Goal: Transaction & Acquisition: Purchase product/service

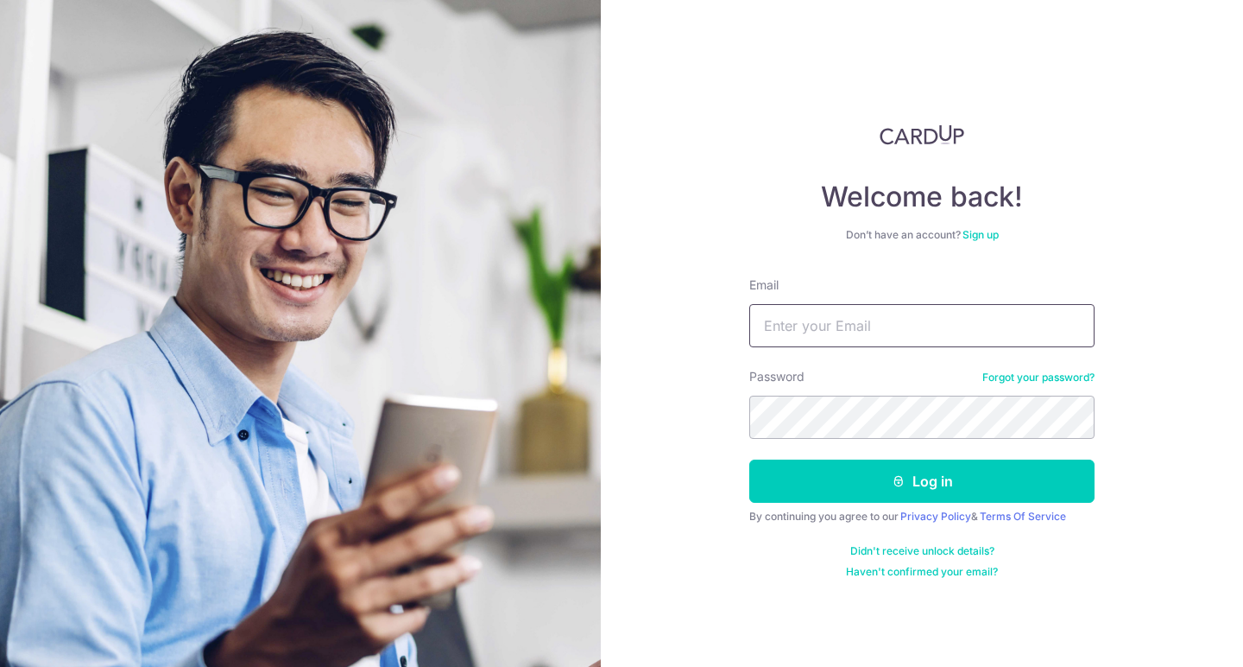
type input "joannethechin@gmail.com"
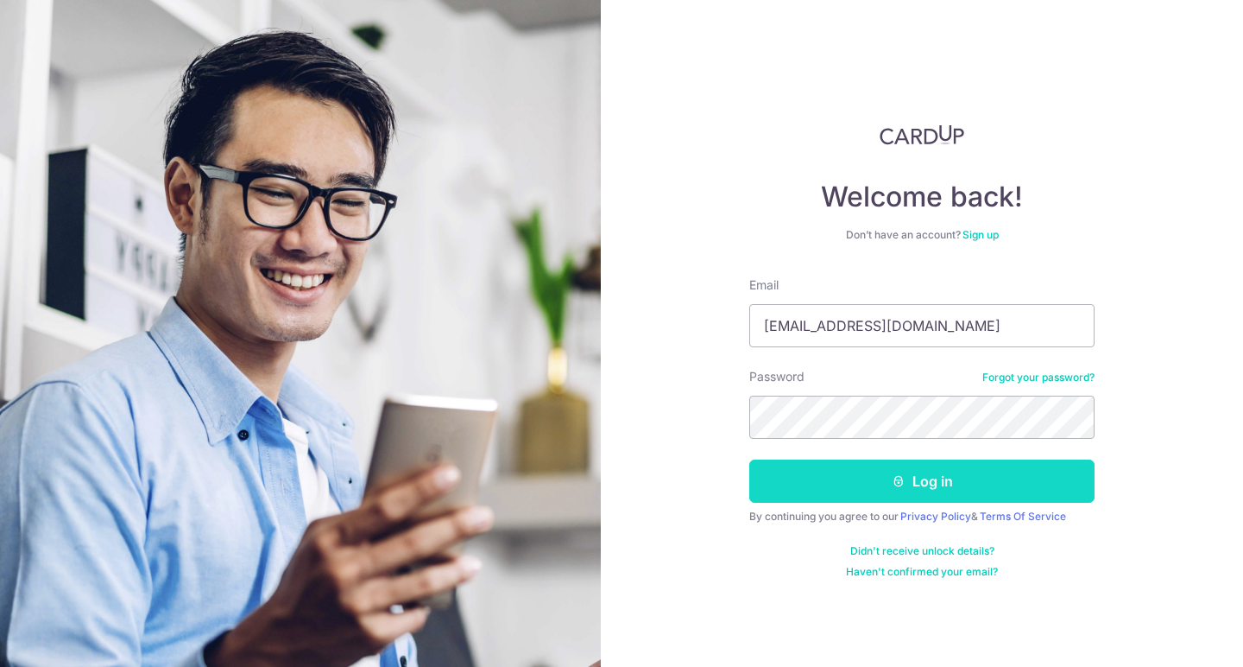
click at [924, 484] on button "Log in" at bounding box center [922, 480] width 345 height 43
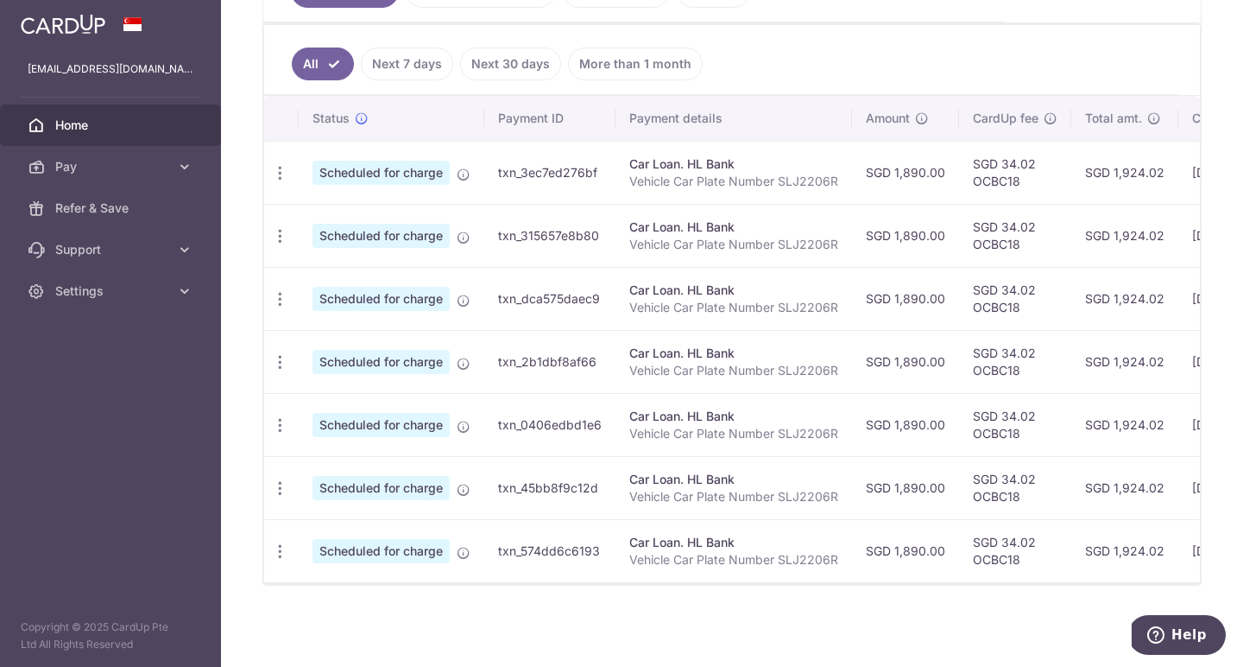
click at [421, 54] on link "Next 7 days" at bounding box center [407, 63] width 92 height 33
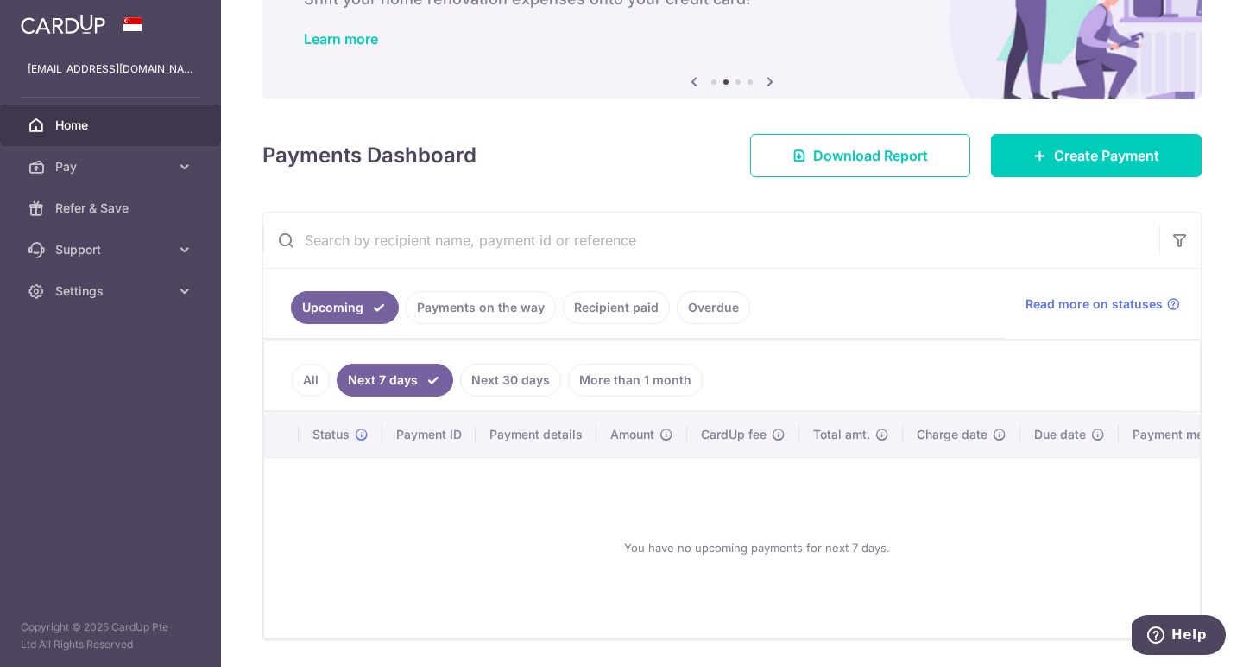
scroll to position [126, 0]
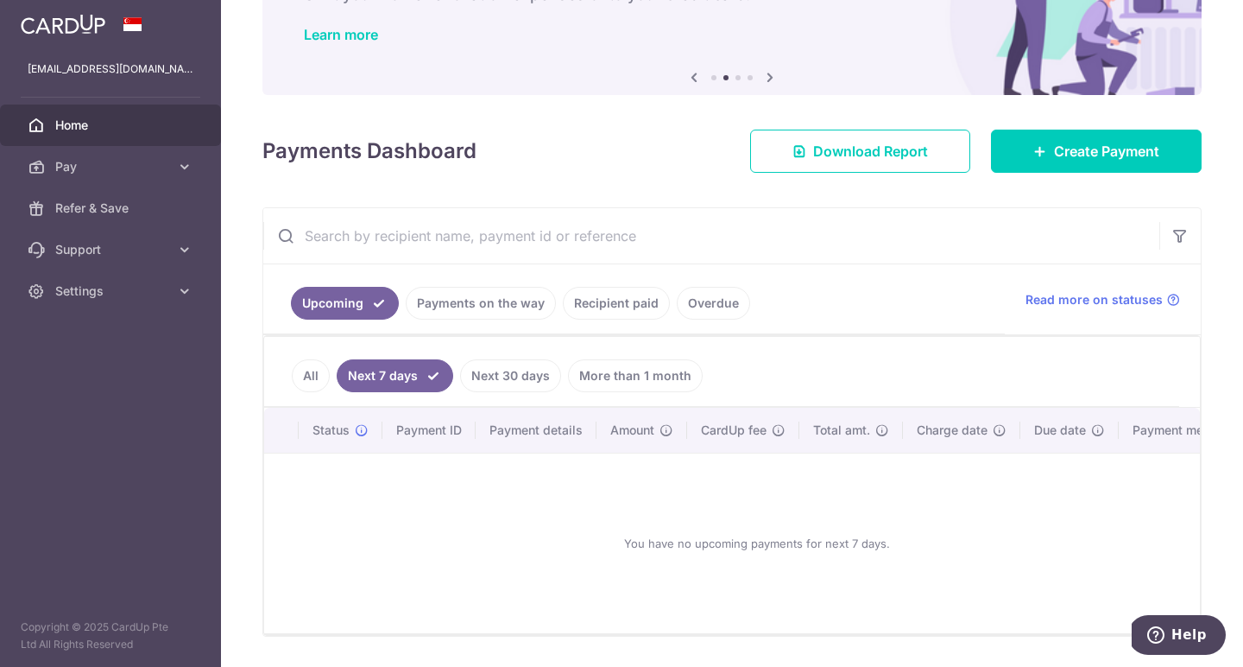
click at [514, 302] on link "Payments on the way" at bounding box center [481, 303] width 150 height 33
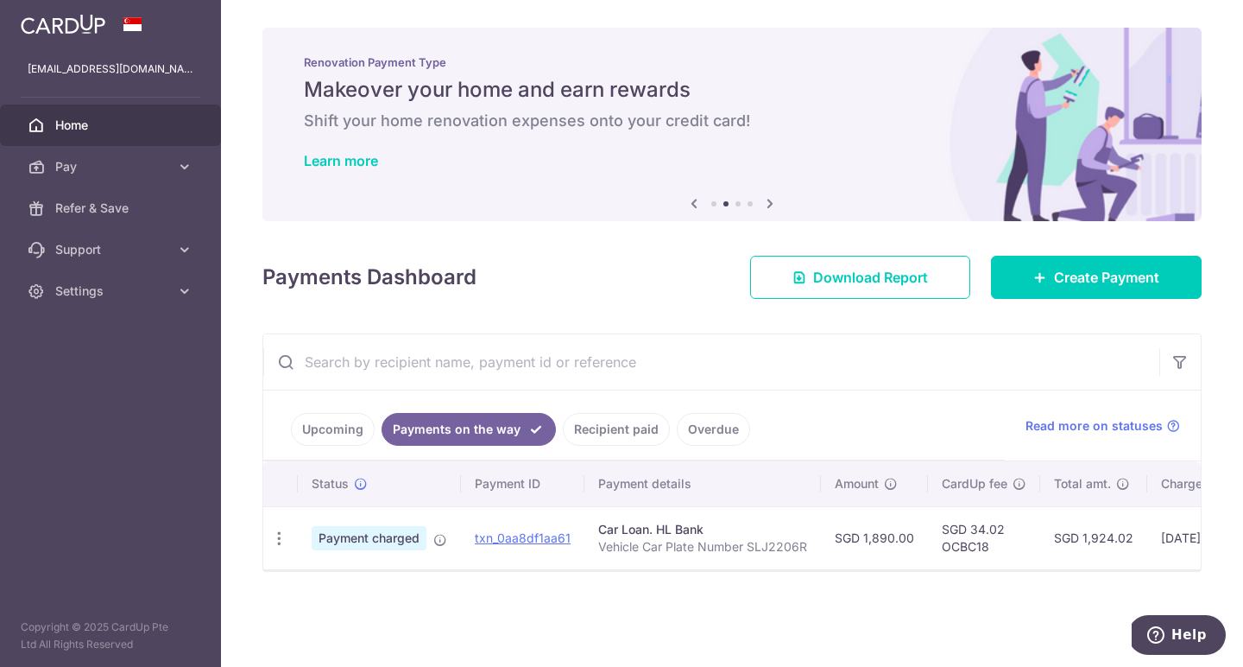
scroll to position [0, 0]
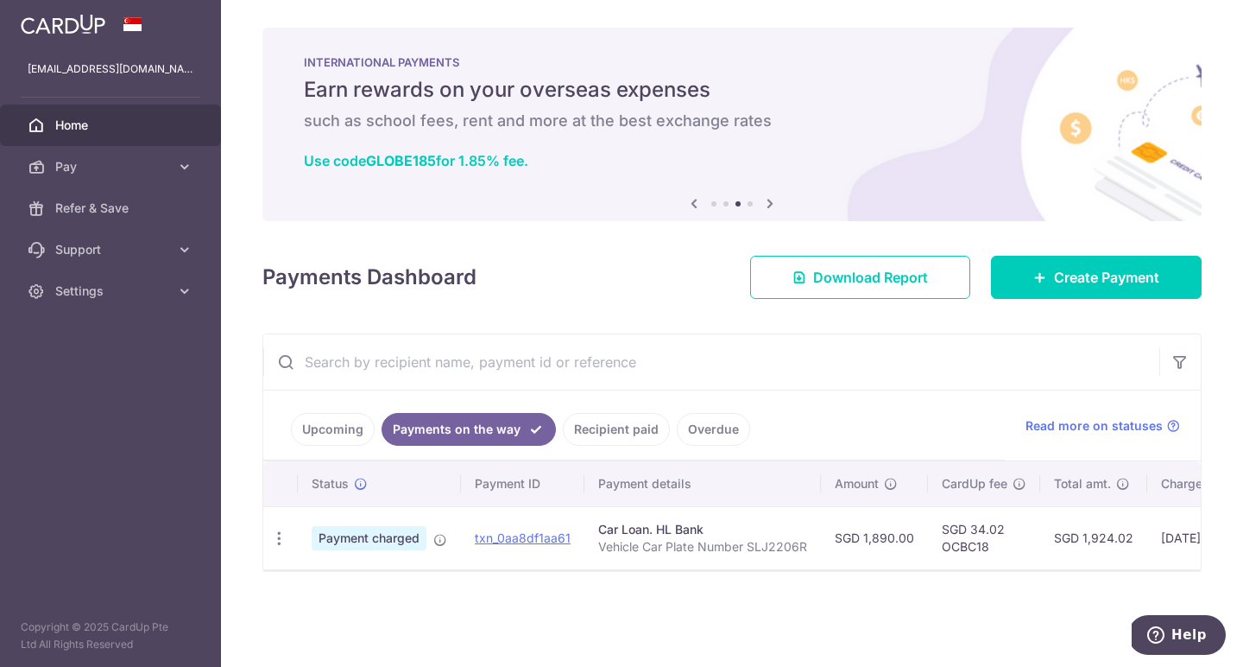
click at [322, 422] on link "Upcoming" at bounding box center [333, 429] width 84 height 33
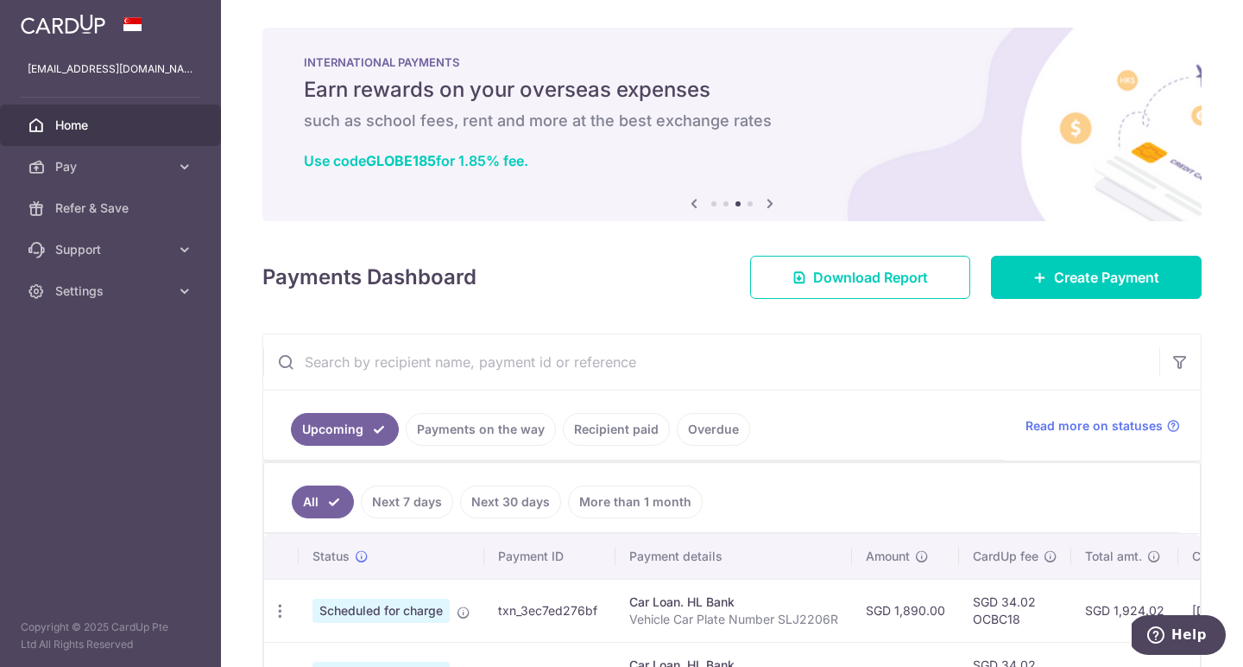
click at [595, 431] on link "Recipient paid" at bounding box center [616, 429] width 107 height 33
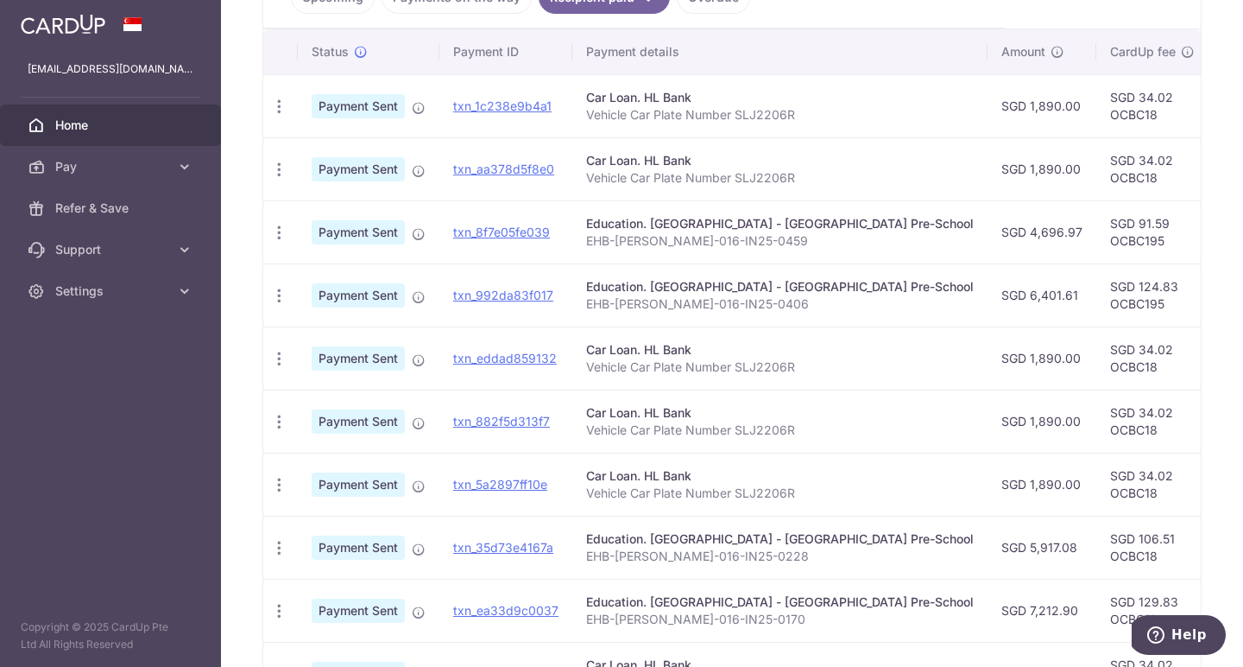
scroll to position [430, 0]
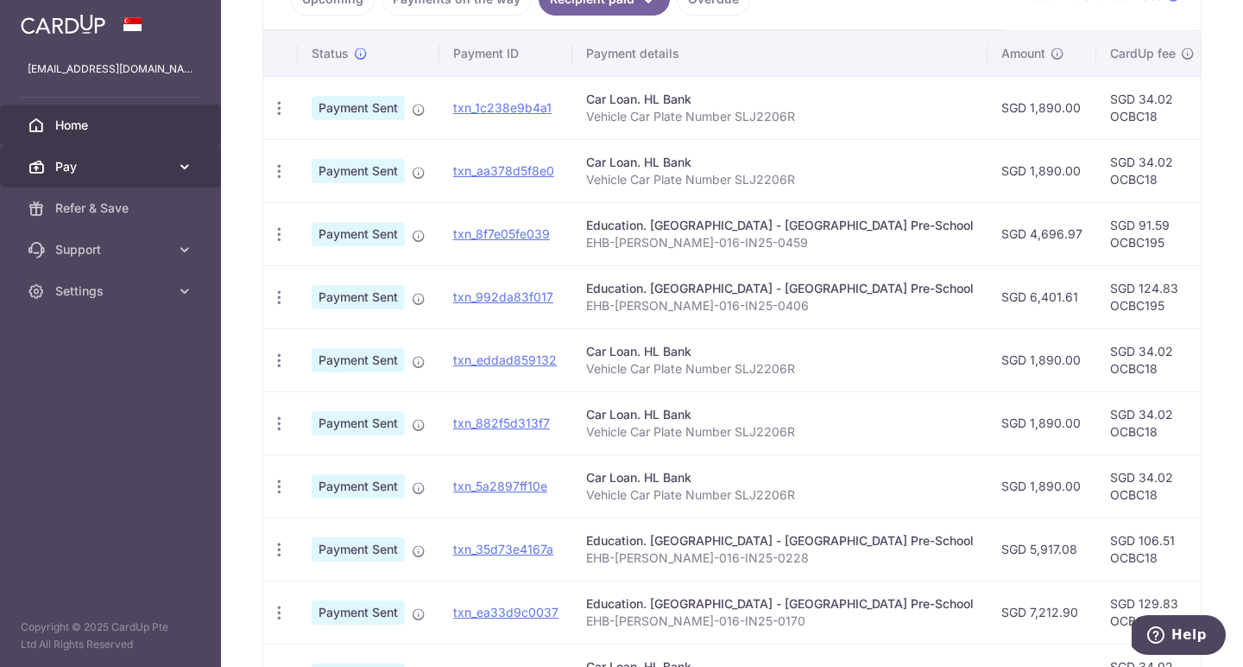
click at [183, 168] on icon at bounding box center [184, 166] width 17 height 17
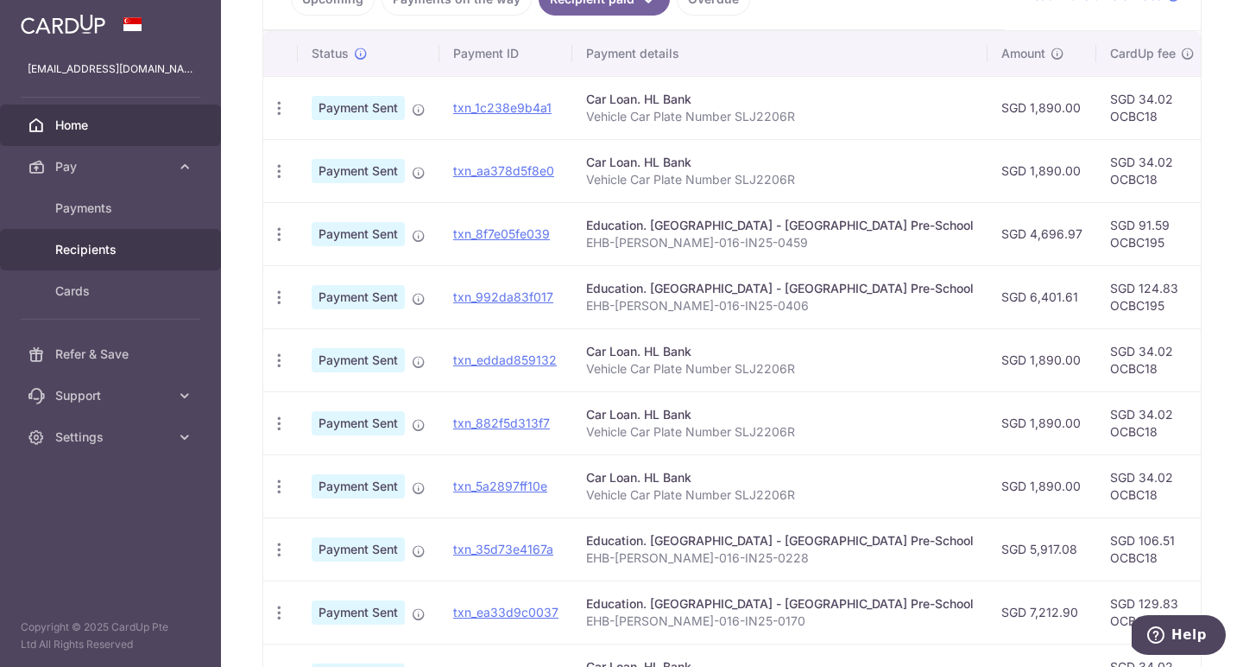
click at [83, 252] on span "Recipients" at bounding box center [112, 249] width 114 height 17
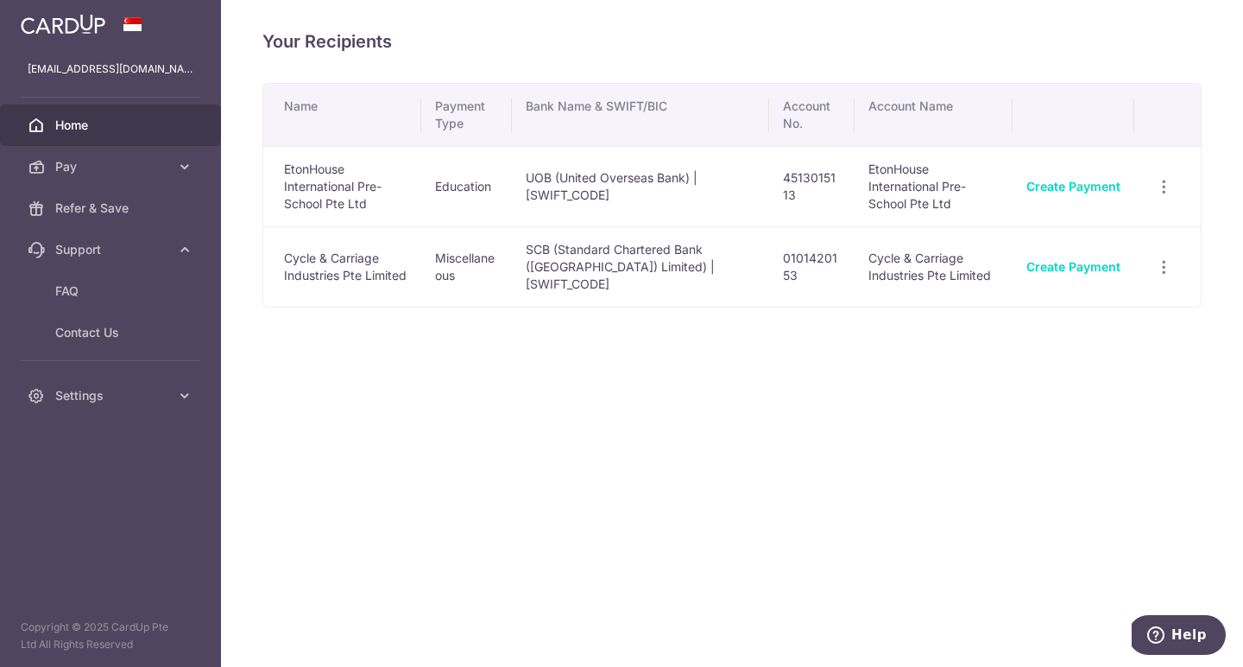
click at [71, 129] on span "Home" at bounding box center [112, 125] width 114 height 17
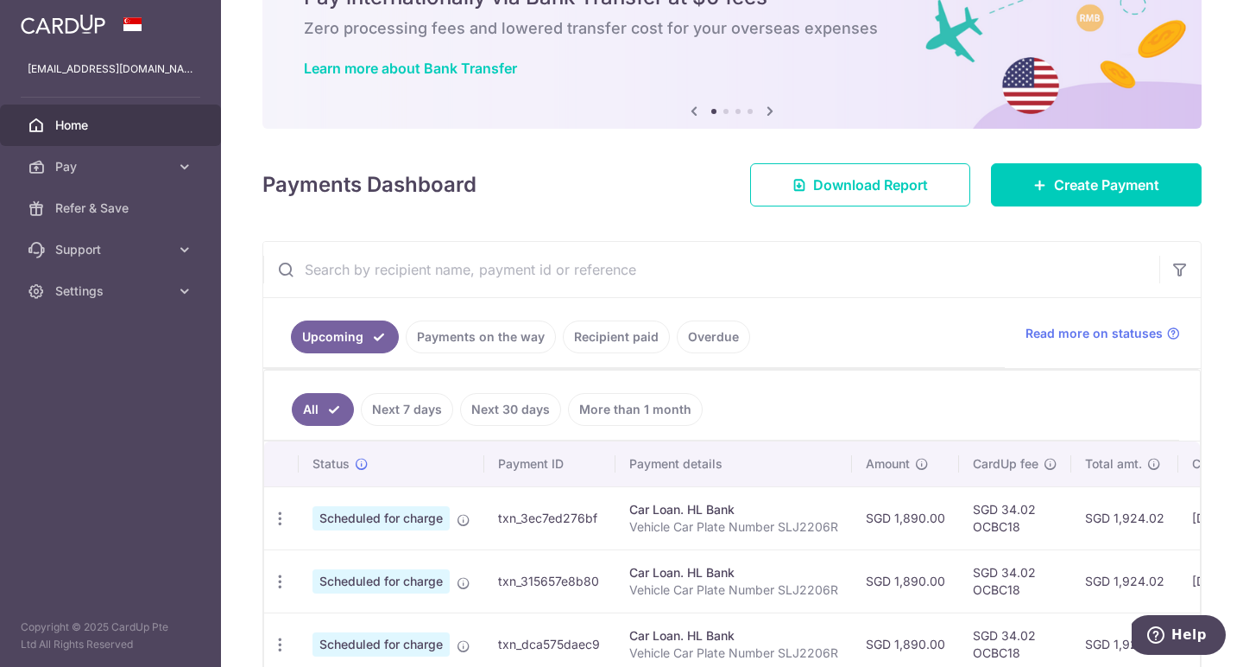
scroll to position [139, 0]
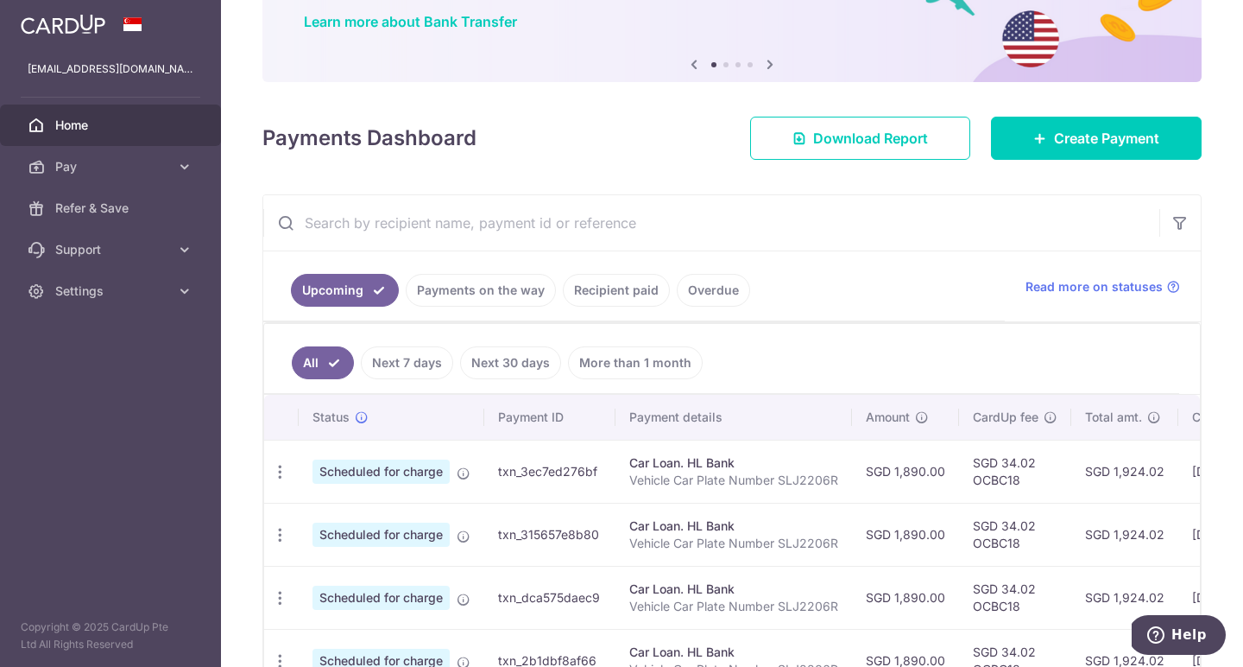
click at [609, 287] on link "Recipient paid" at bounding box center [616, 290] width 107 height 33
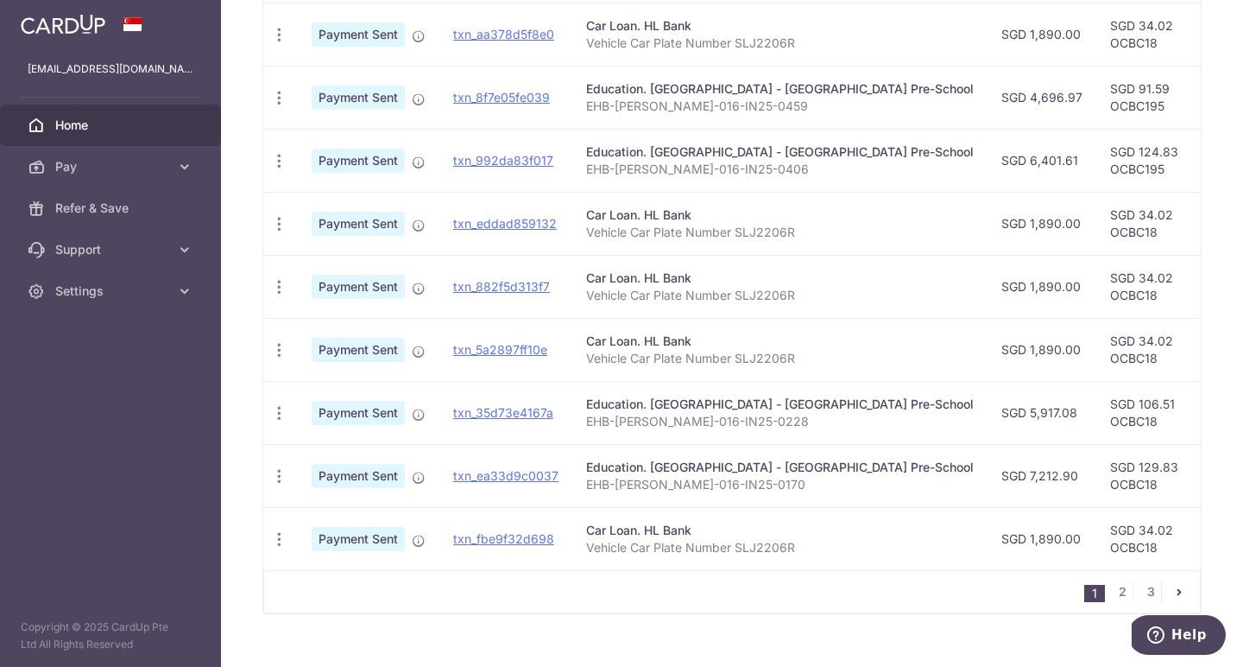
scroll to position [567, 0]
click at [71, 168] on span "Pay" at bounding box center [112, 166] width 114 height 17
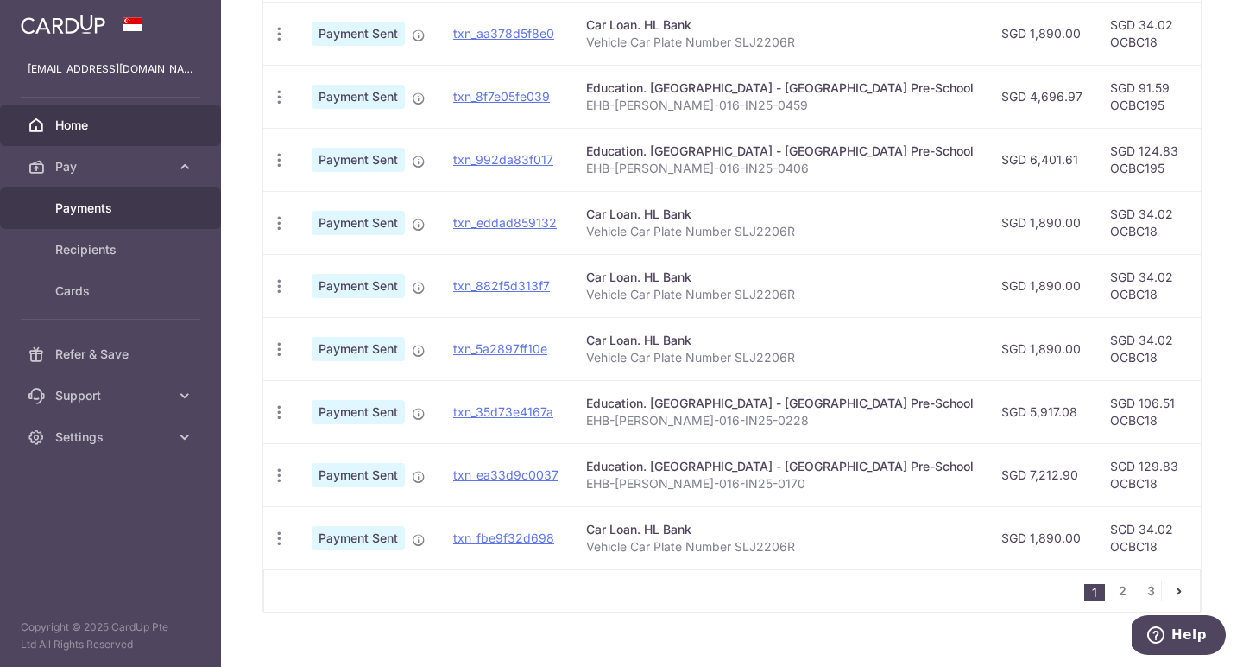
click at [76, 208] on span "Payments" at bounding box center [112, 207] width 114 height 17
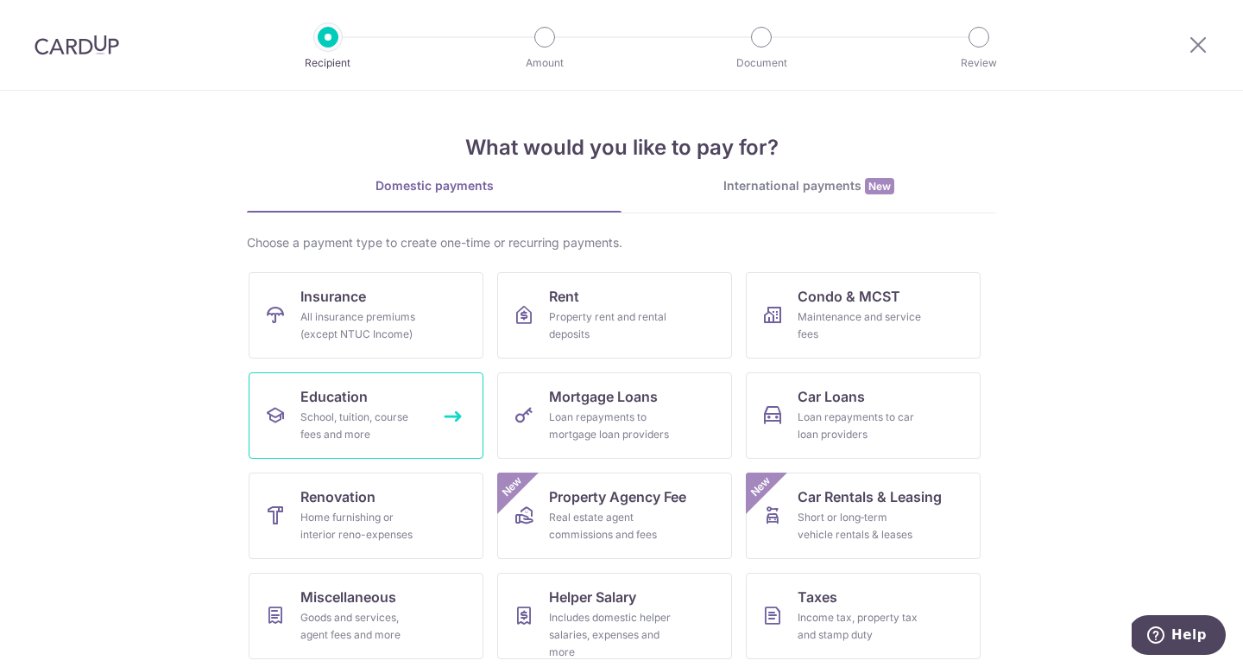
click at [338, 393] on span "Education" at bounding box center [333, 396] width 67 height 21
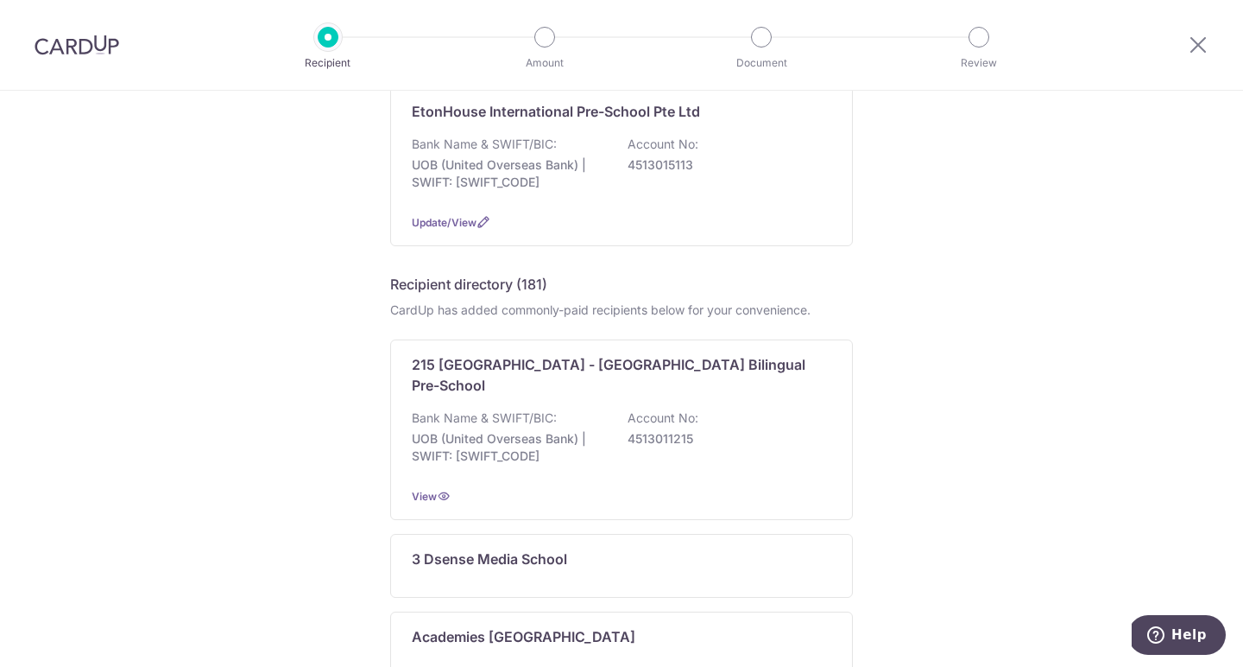
scroll to position [190, 0]
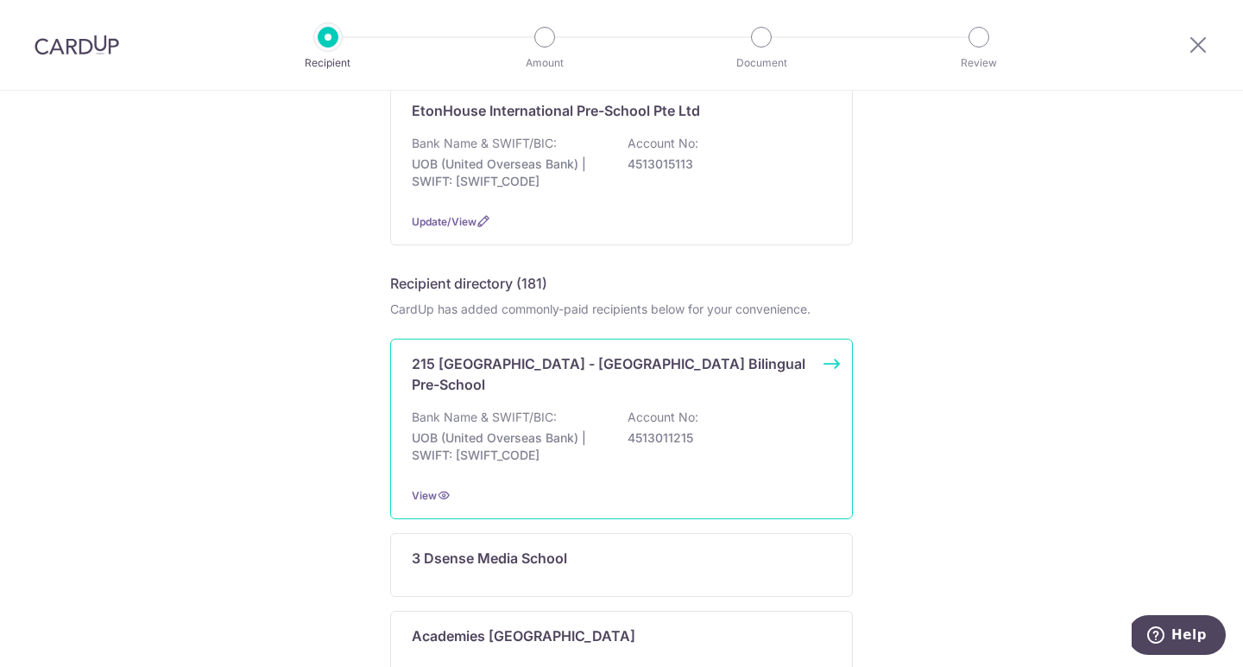
click at [825, 362] on div "215 [GEOGRAPHIC_DATA] - [GEOGRAPHIC_DATA] Bilingual Pre-School Bank Name & SWIF…" at bounding box center [621, 428] width 463 height 180
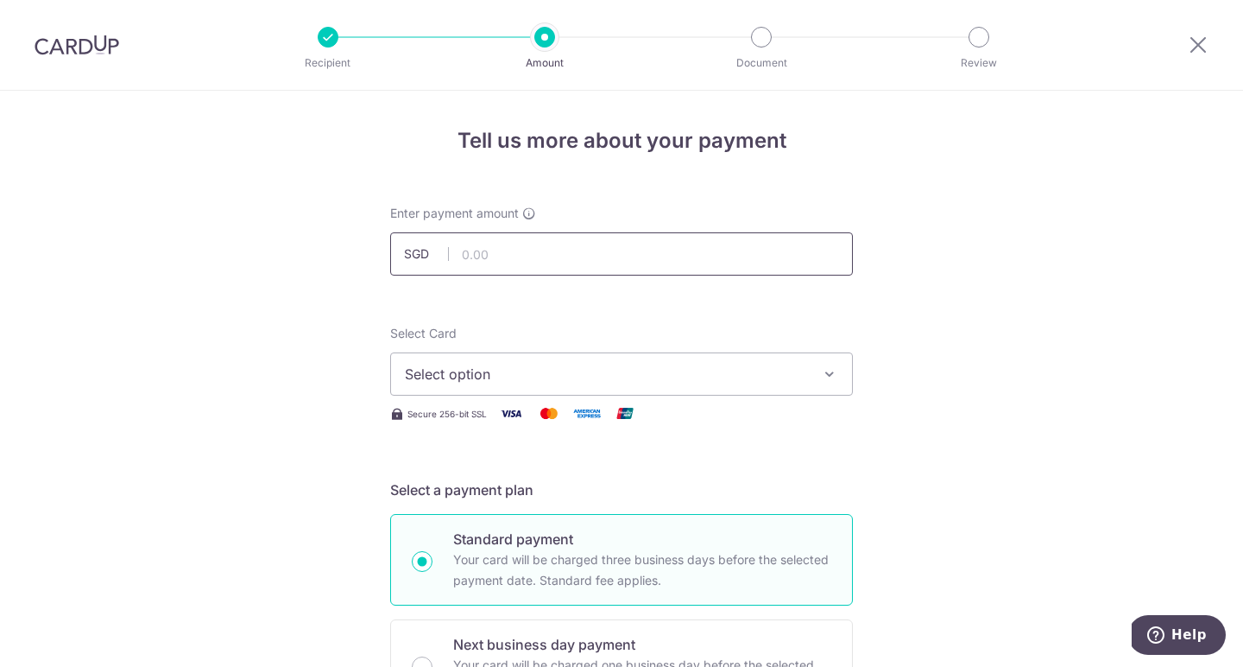
click at [522, 250] on input "text" at bounding box center [621, 253] width 463 height 43
type input "6,725.40"
click at [805, 374] on button "Select option" at bounding box center [621, 373] width 463 height 43
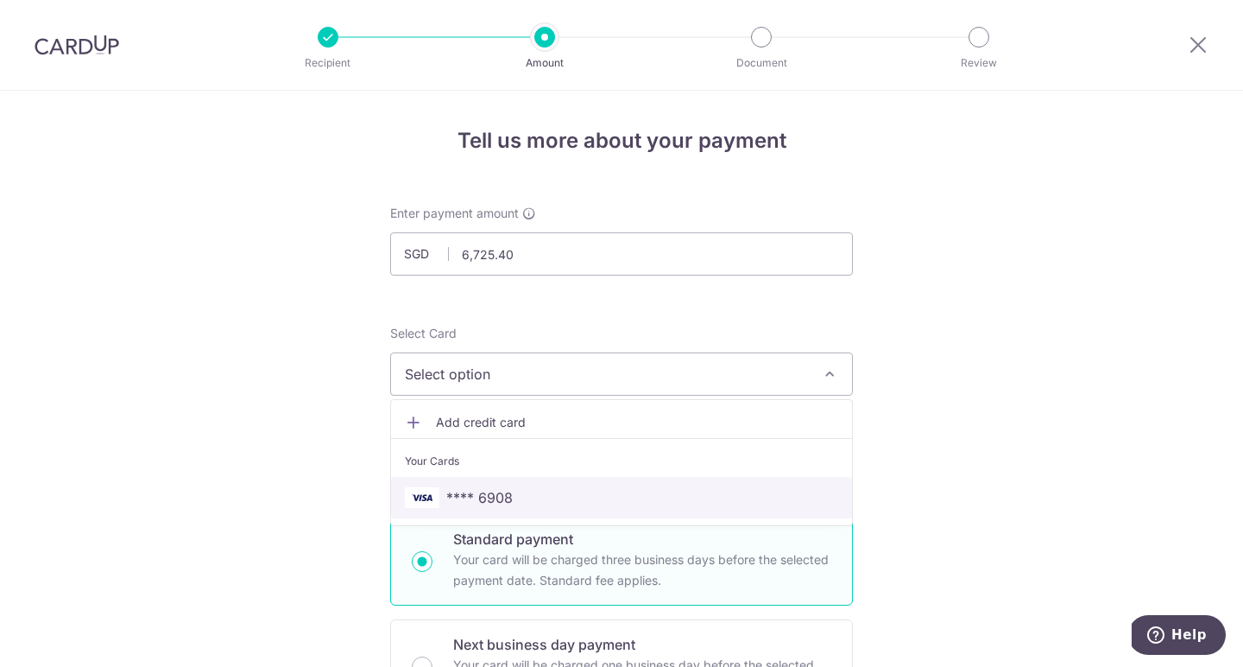
click at [601, 497] on span "**** 6908" at bounding box center [621, 497] width 433 height 21
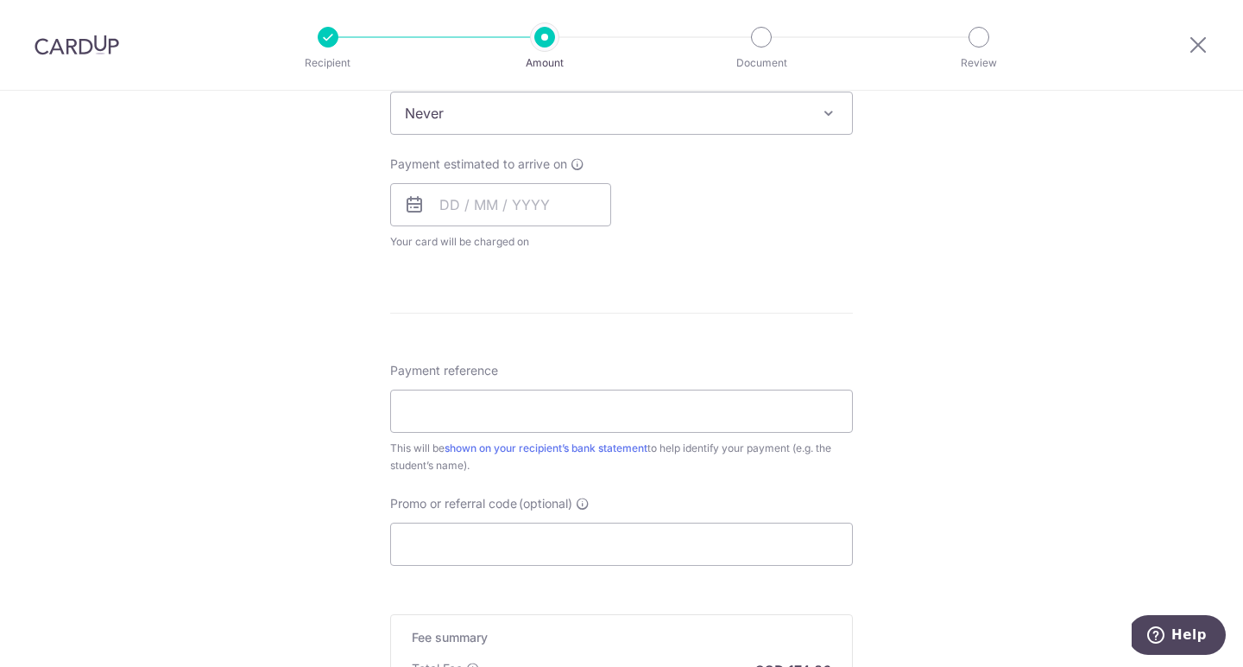
scroll to position [733, 0]
click at [474, 204] on input "text" at bounding box center [500, 201] width 221 height 43
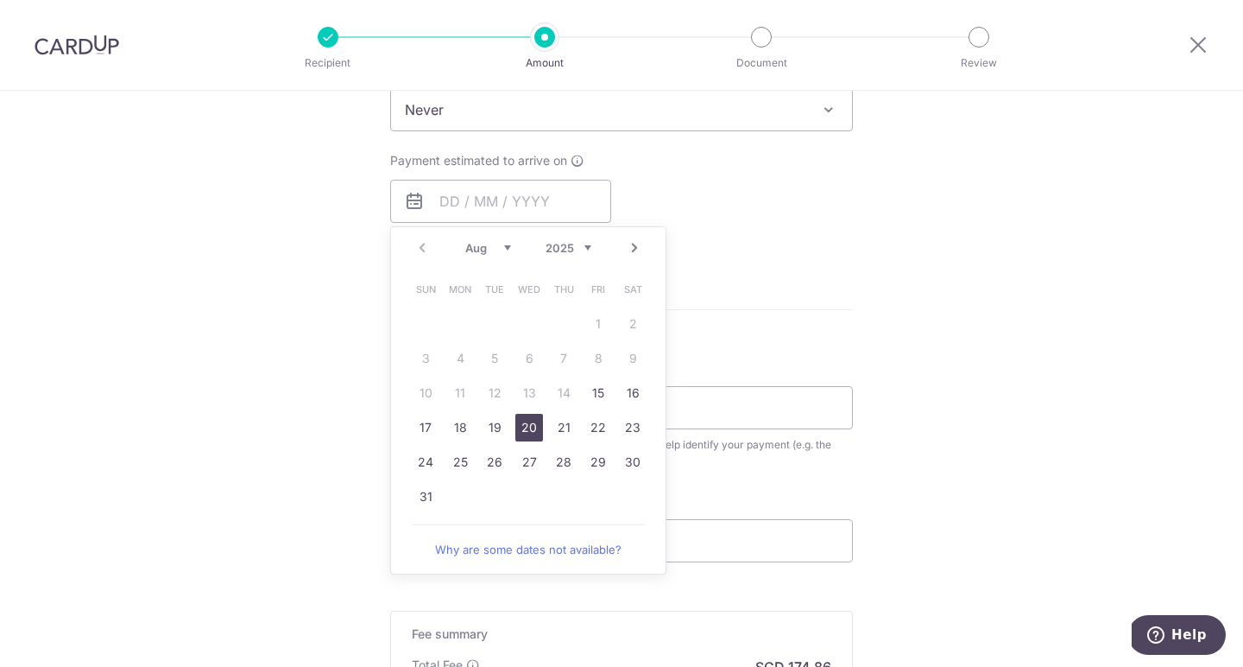
click at [522, 424] on link "20" at bounding box center [530, 428] width 28 height 28
type input "[DATE]"
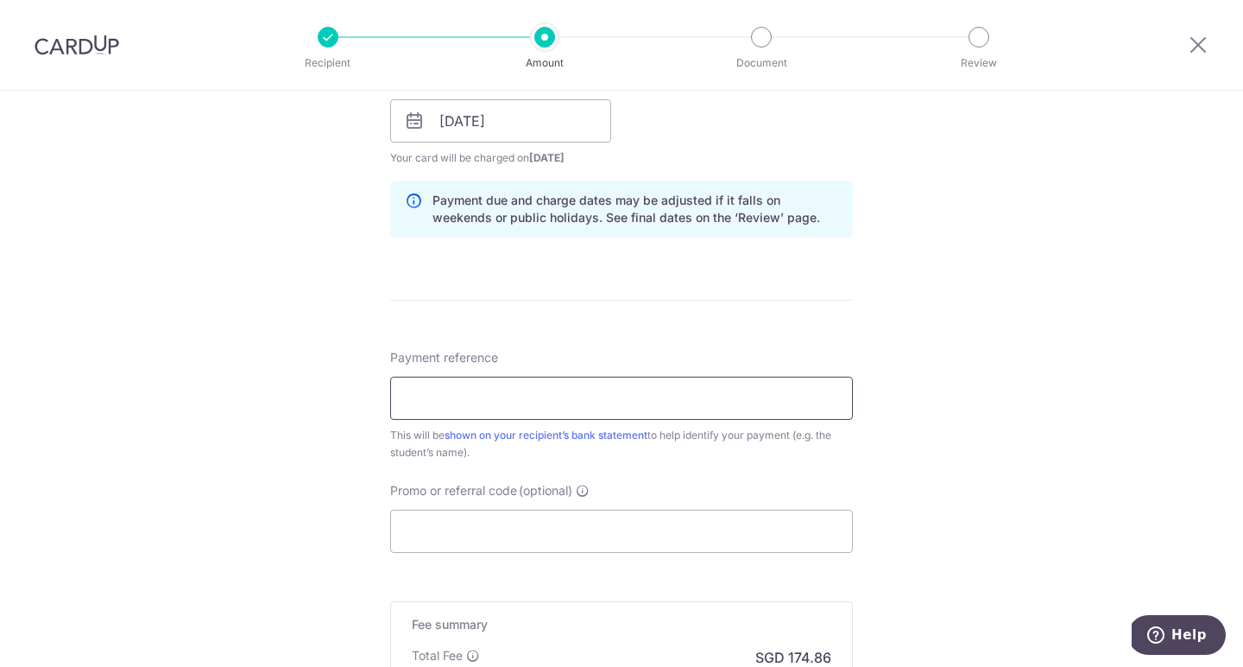
scroll to position [826, 0]
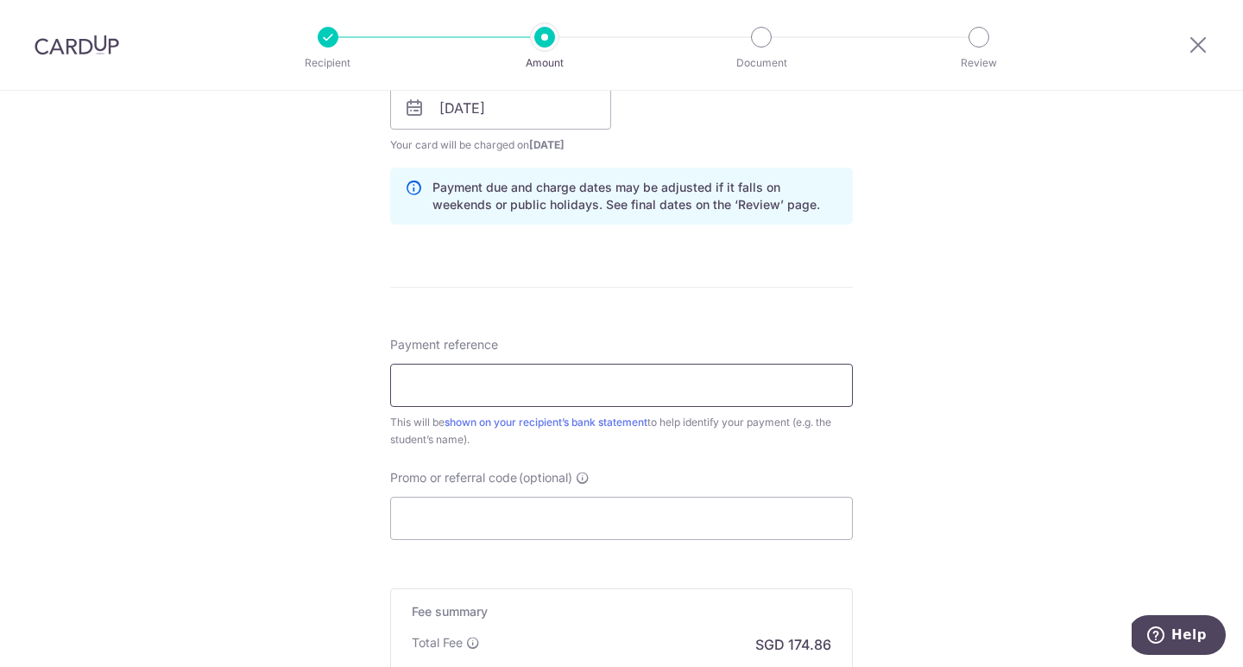
click at [521, 394] on input "Payment reference" at bounding box center [621, 385] width 463 height 43
click at [668, 389] on input "EHB-TAN Joshua-SG-016-IN25-0459" at bounding box center [621, 385] width 463 height 43
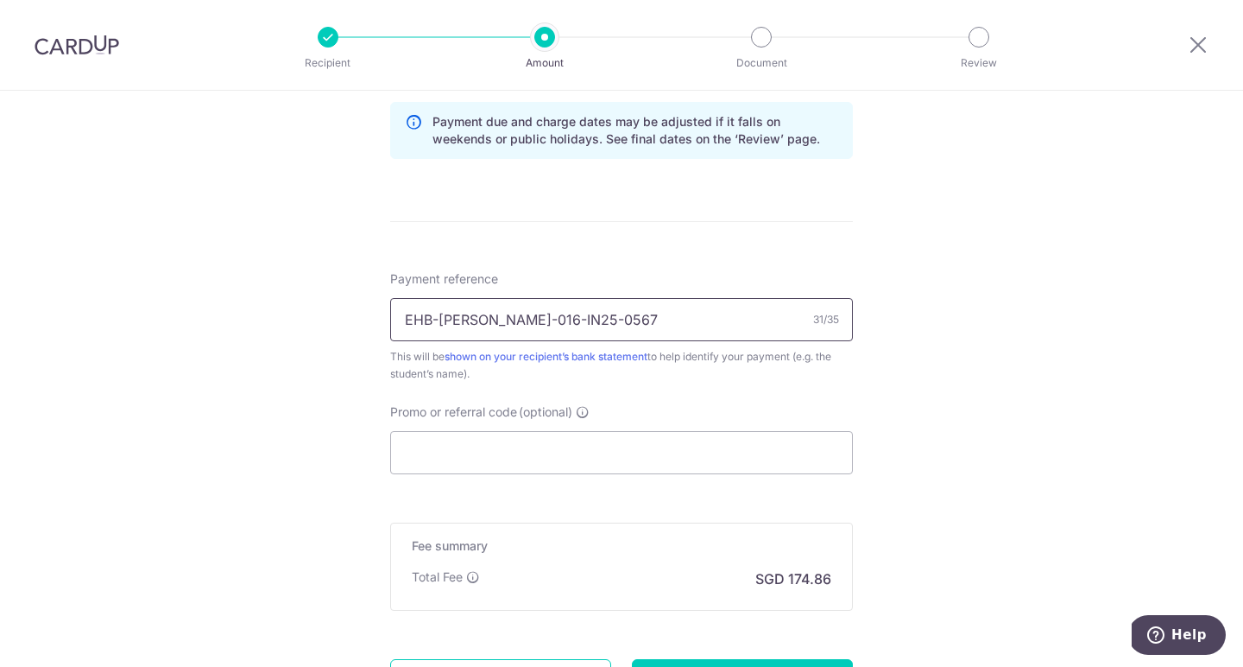
scroll to position [958, 0]
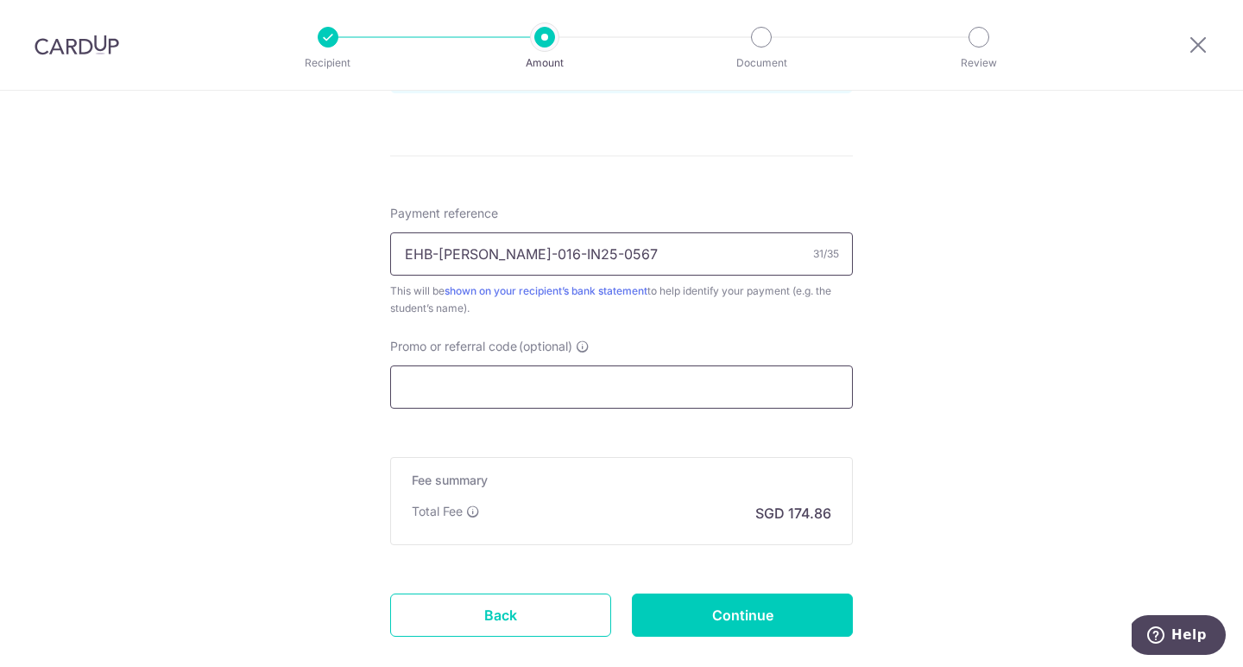
type input "EHB-TAN Joshua-SG-016-IN25-0567"
click at [505, 383] on input "Promo or referral code (optional)" at bounding box center [621, 386] width 463 height 43
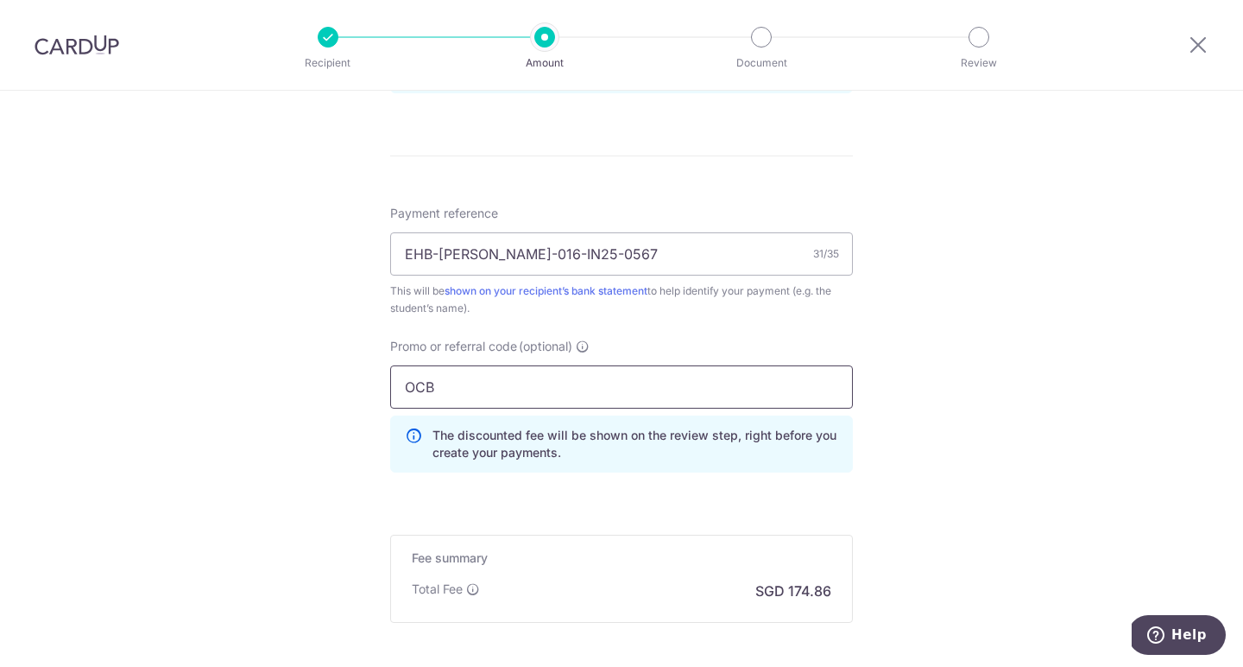
type input "OCBC195"
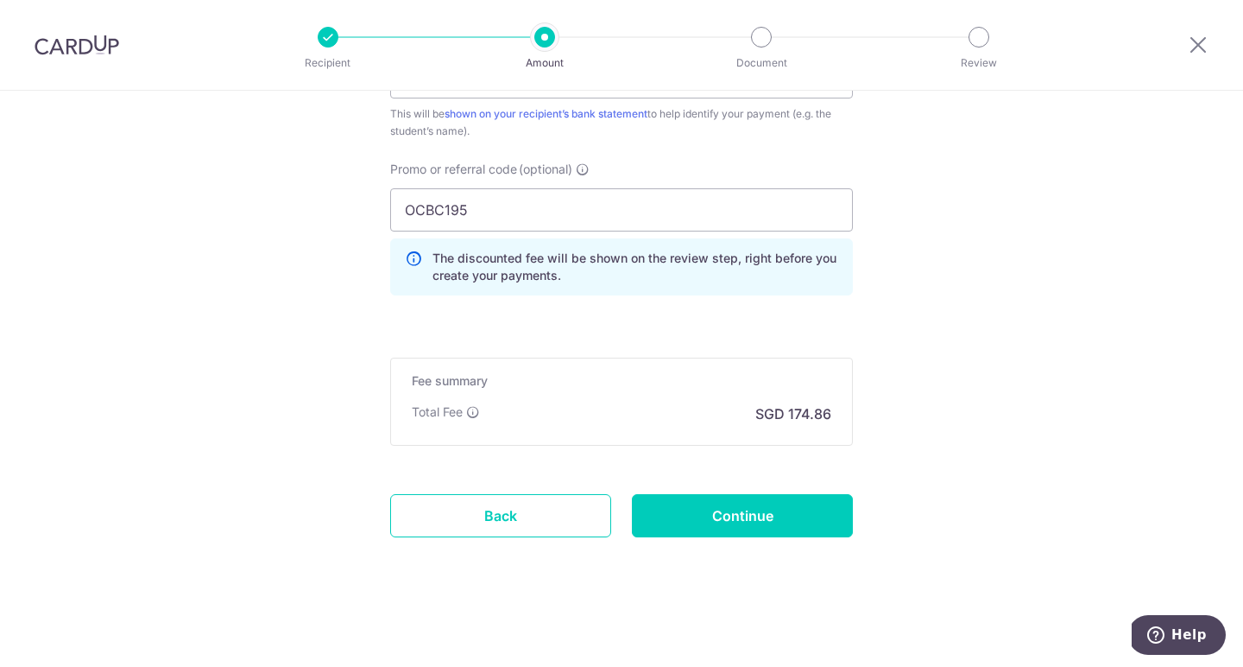
scroll to position [1135, 0]
click at [733, 508] on input "Continue" at bounding box center [742, 515] width 221 height 43
type input "Create Schedule"
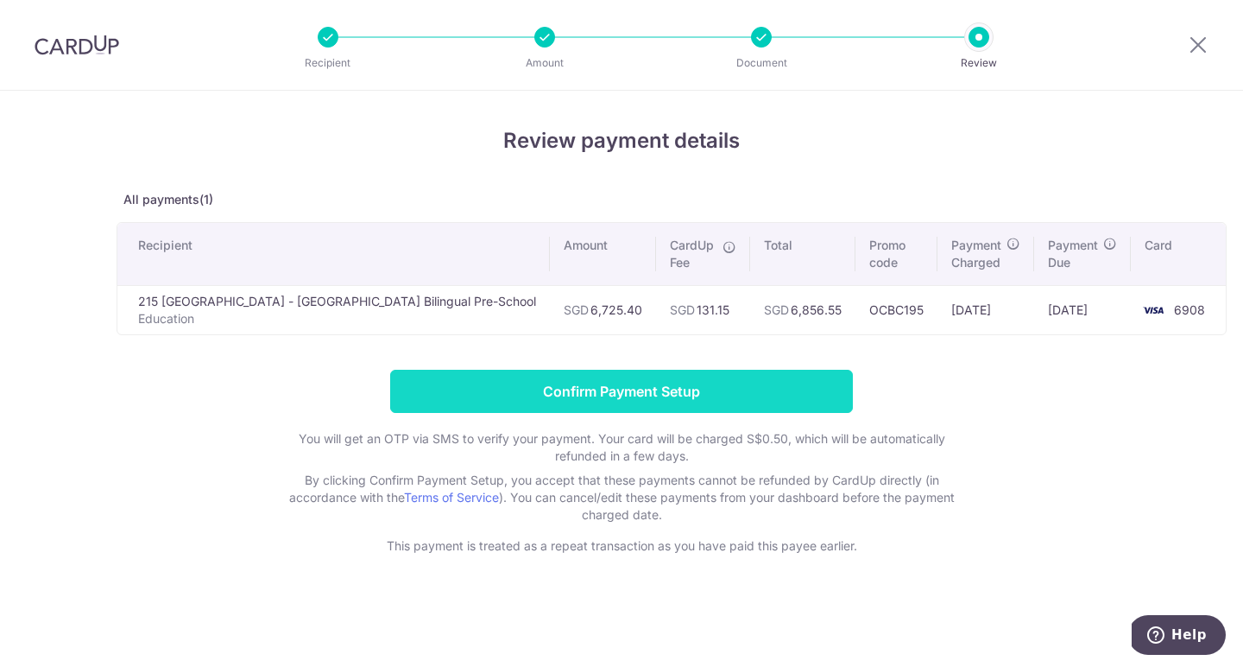
click at [641, 395] on input "Confirm Payment Setup" at bounding box center [621, 391] width 463 height 43
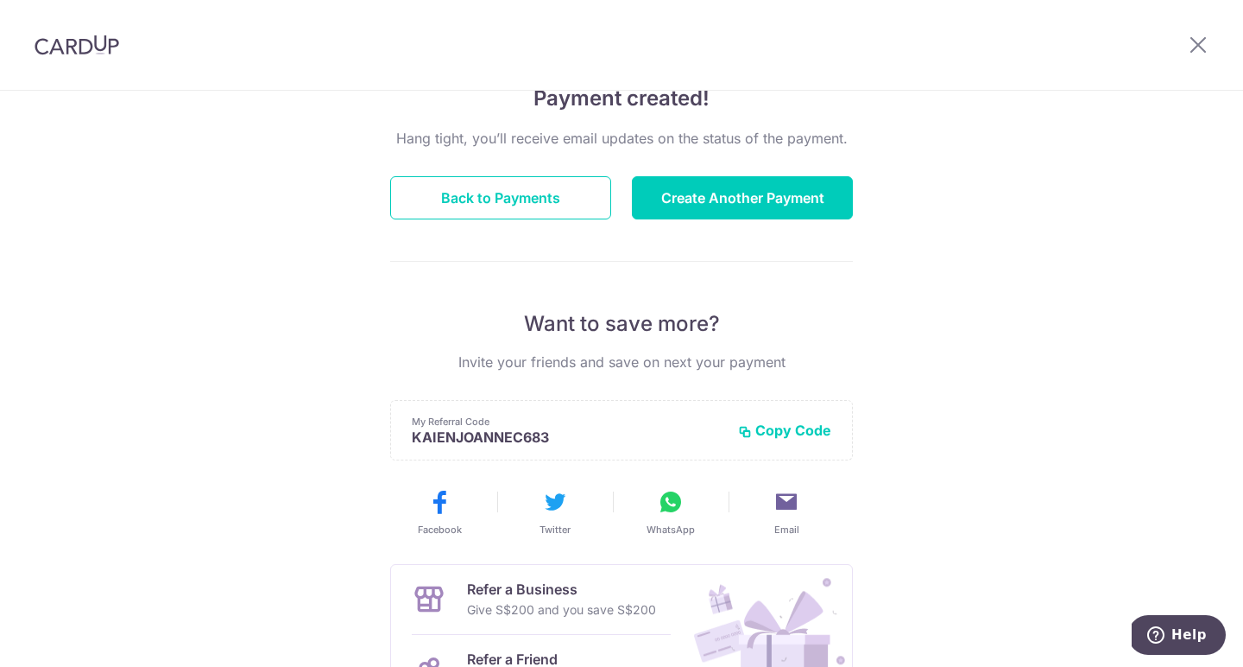
scroll to position [164, 0]
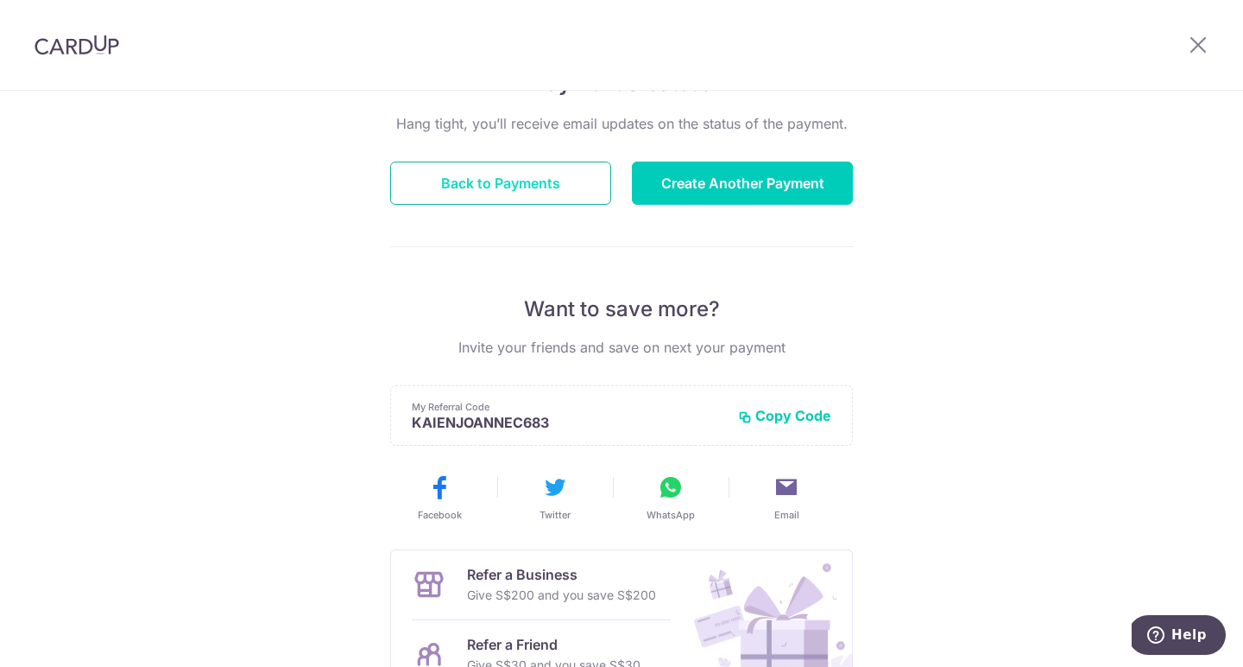
click at [522, 187] on button "Back to Payments" at bounding box center [500, 182] width 221 height 43
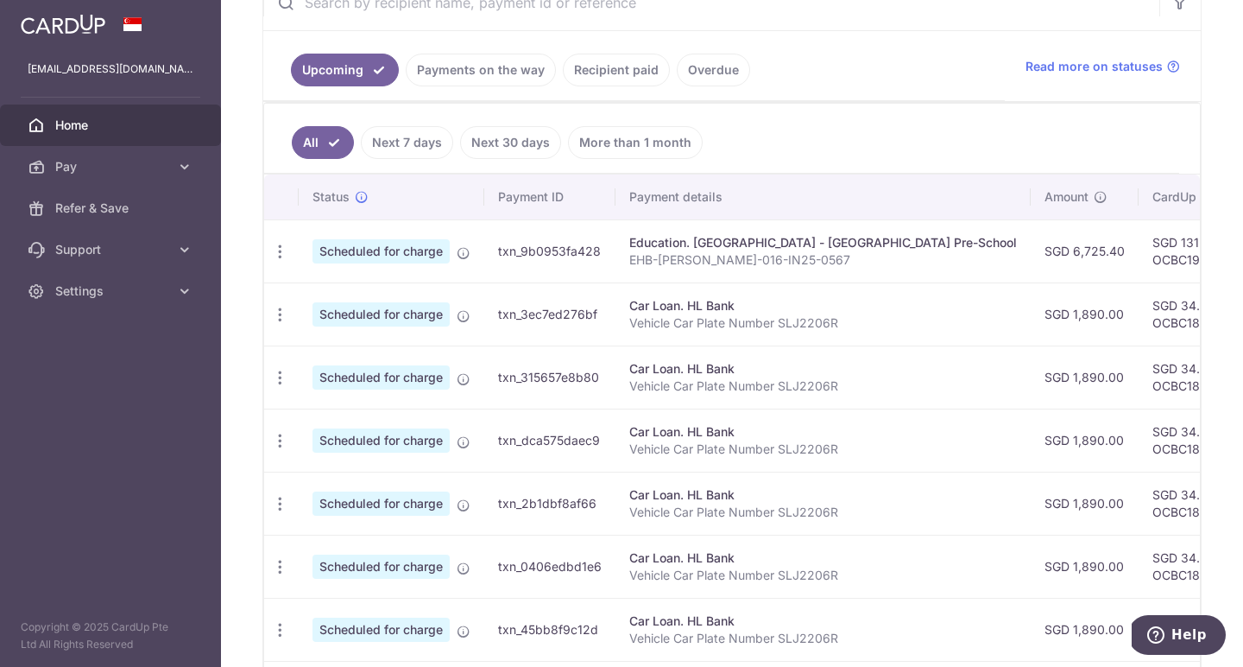
scroll to position [362, 0]
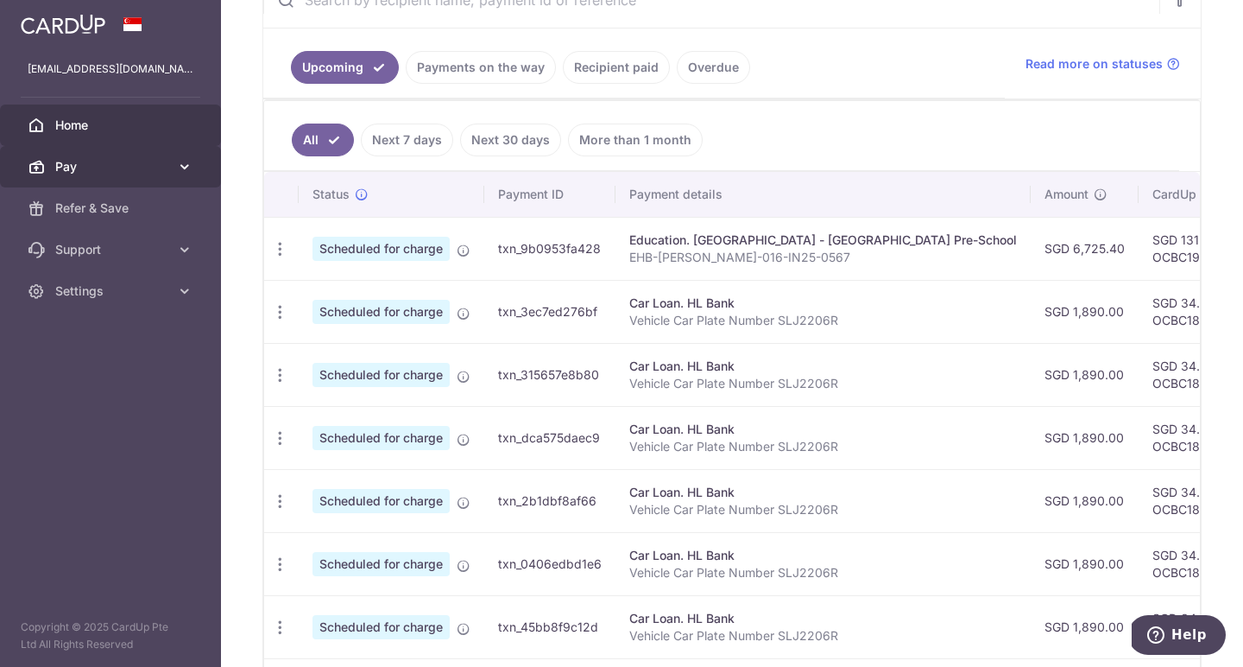
click at [66, 164] on span "Pay" at bounding box center [112, 166] width 114 height 17
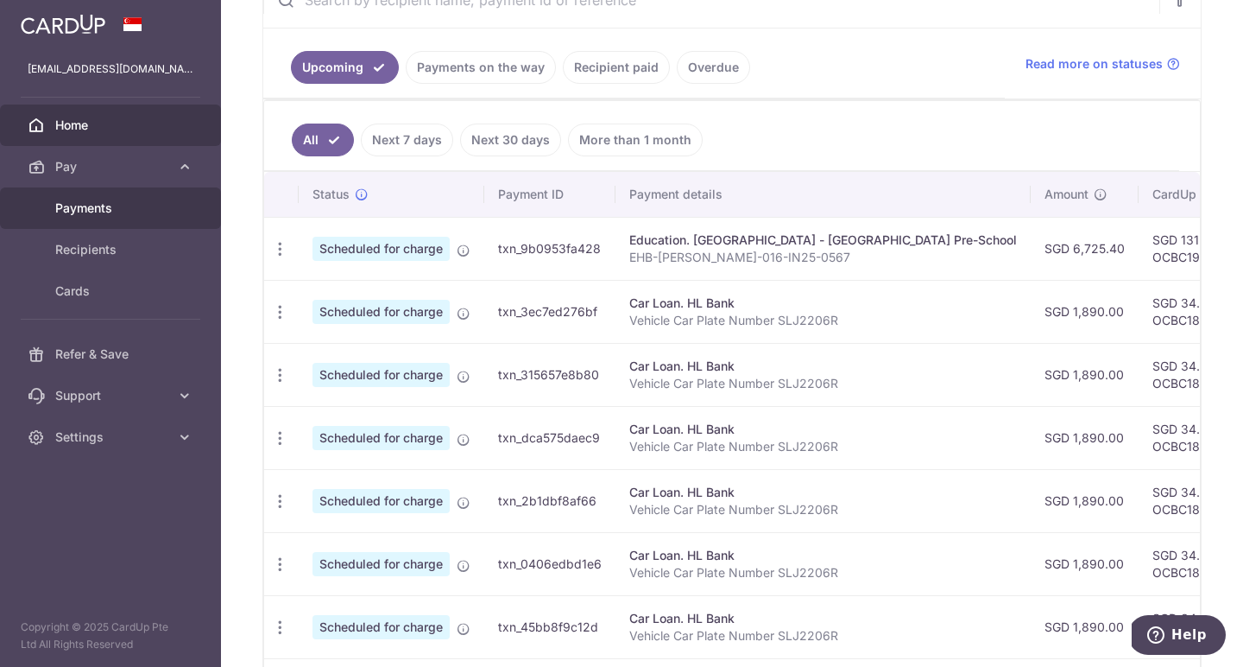
click at [82, 209] on span "Payments" at bounding box center [112, 207] width 114 height 17
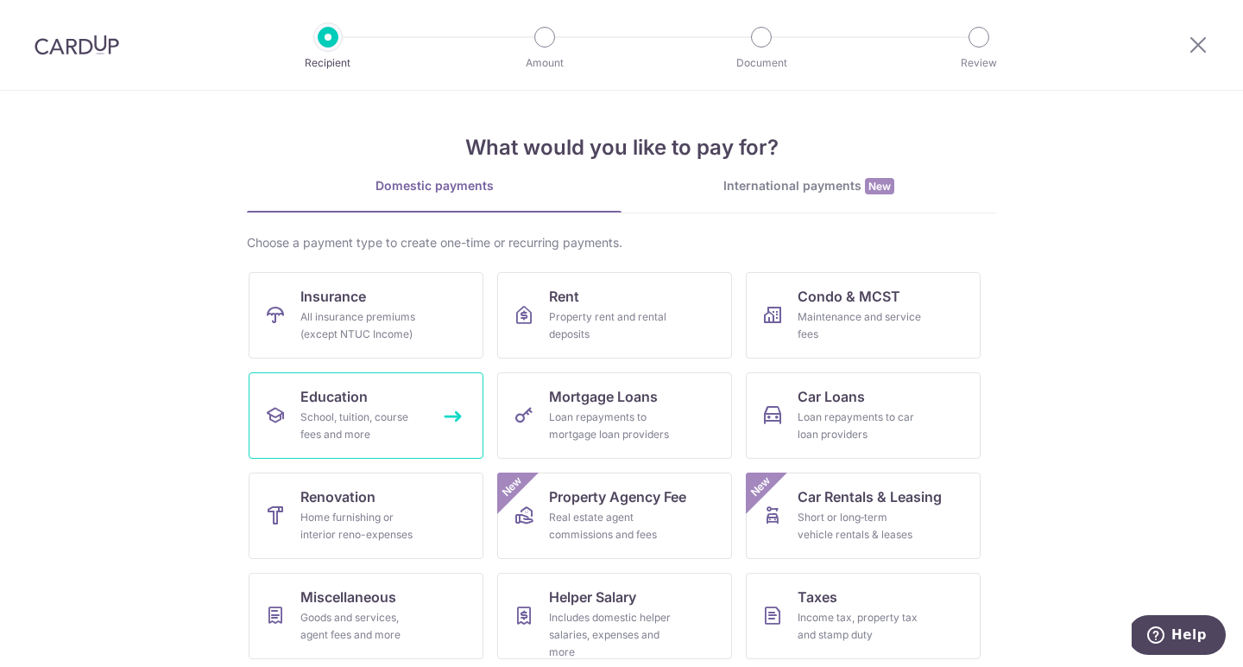
click at [315, 410] on div "School, tuition, course fees and more" at bounding box center [362, 425] width 124 height 35
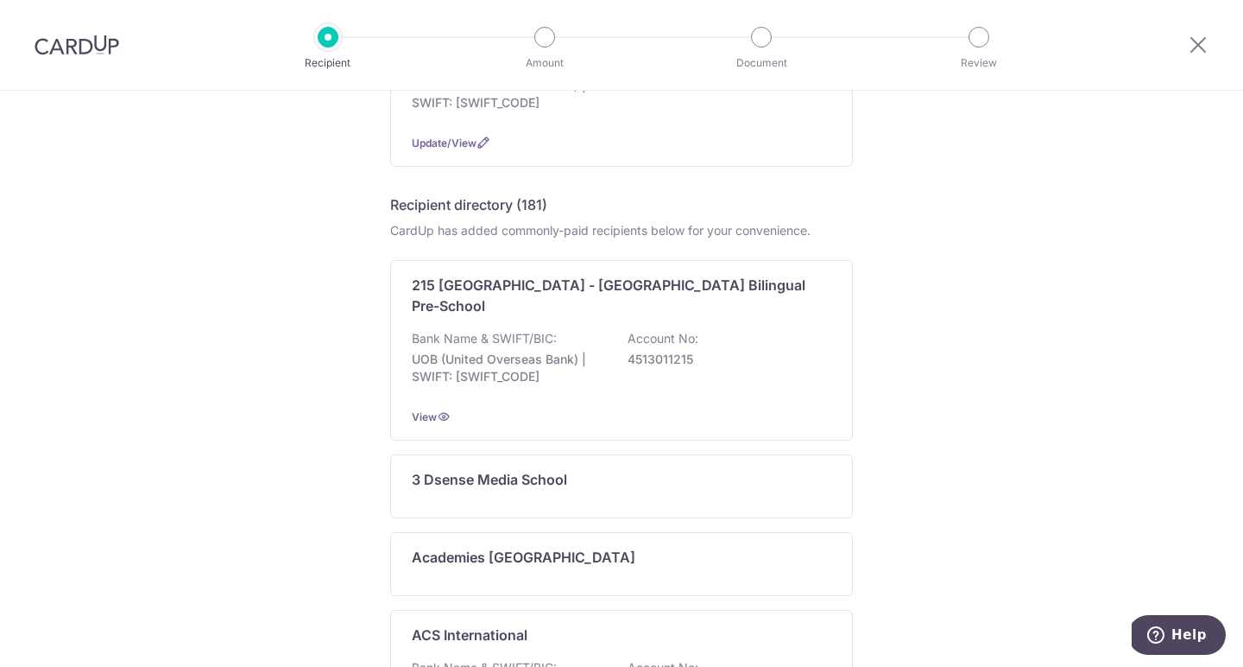
scroll to position [271, 0]
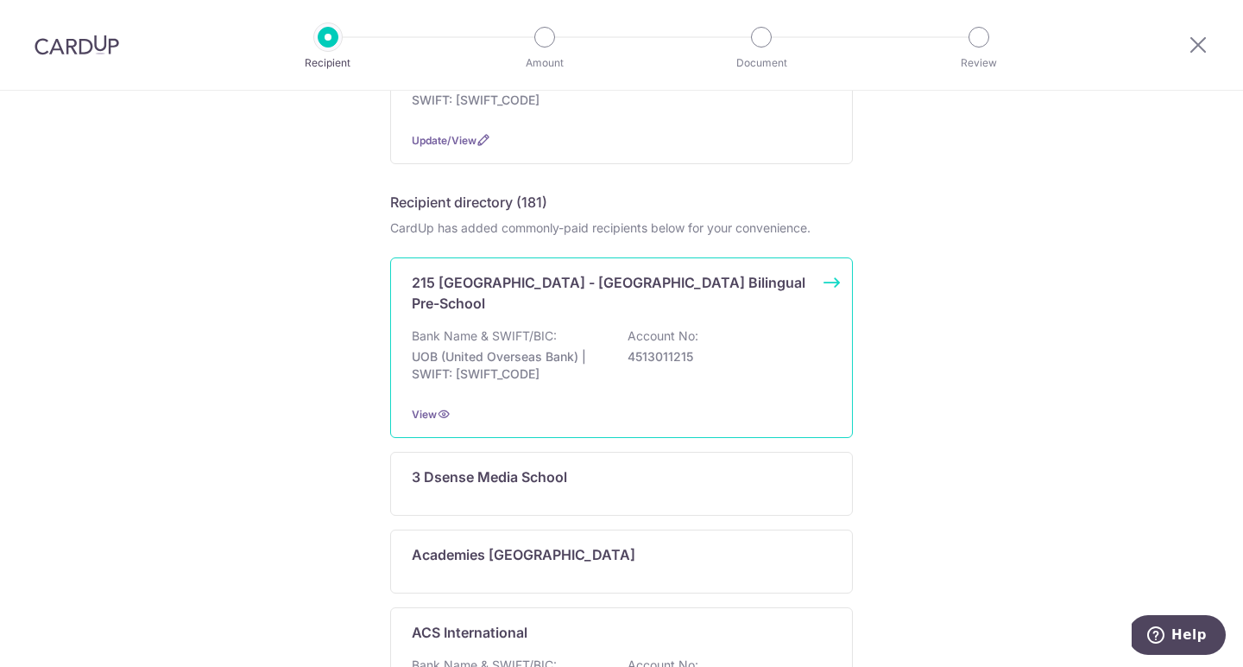
click at [566, 281] on p "215 [GEOGRAPHIC_DATA] - [GEOGRAPHIC_DATA] Bilingual Pre-School" at bounding box center [611, 292] width 399 height 41
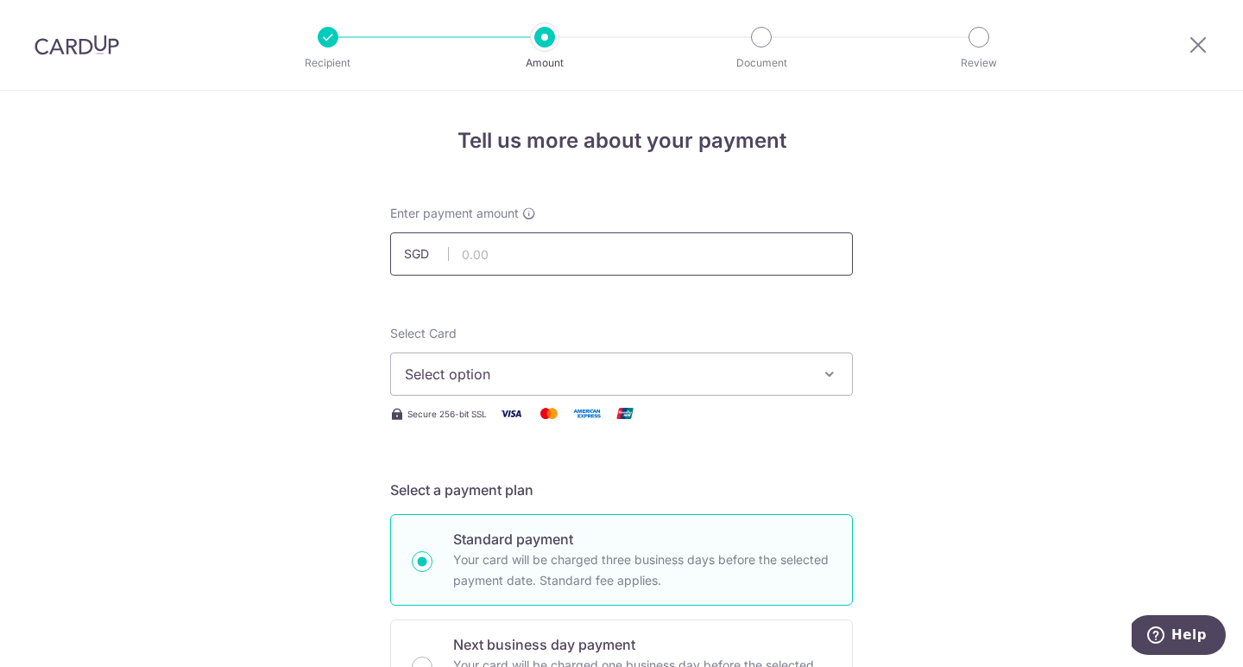
click at [577, 262] on input "text" at bounding box center [621, 253] width 463 height 43
type input "6,401.61"
click at [612, 370] on span "Select option" at bounding box center [606, 374] width 402 height 21
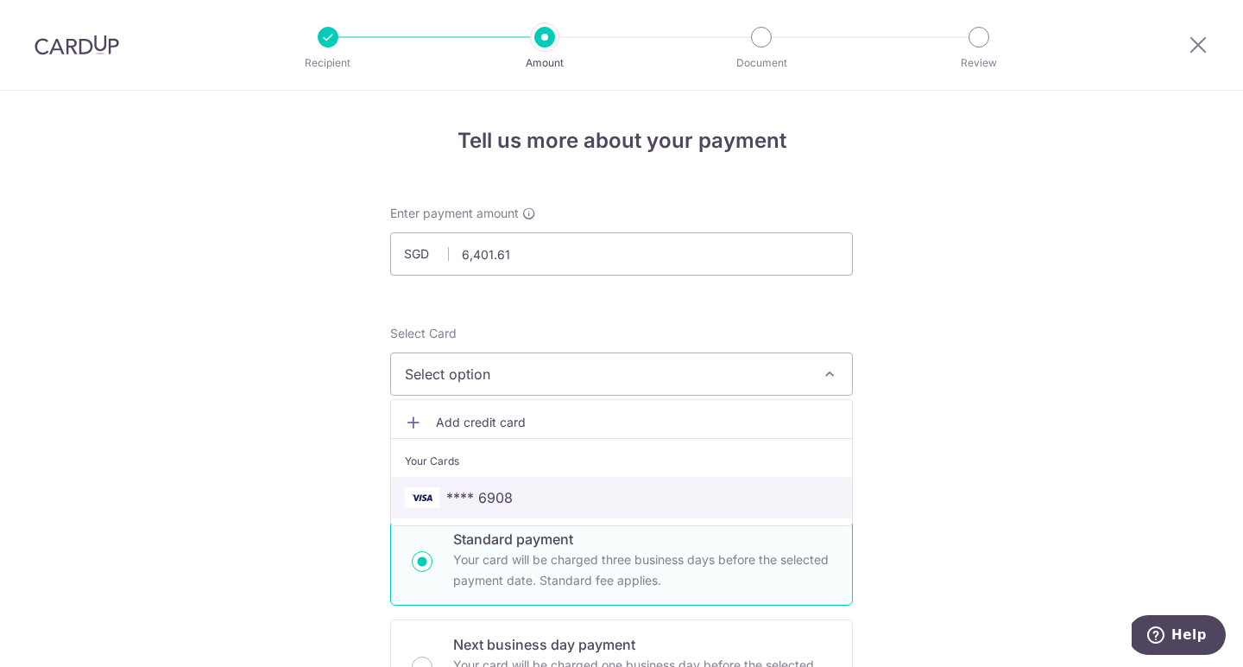
click at [491, 496] on span "**** 6908" at bounding box center [479, 497] width 66 height 21
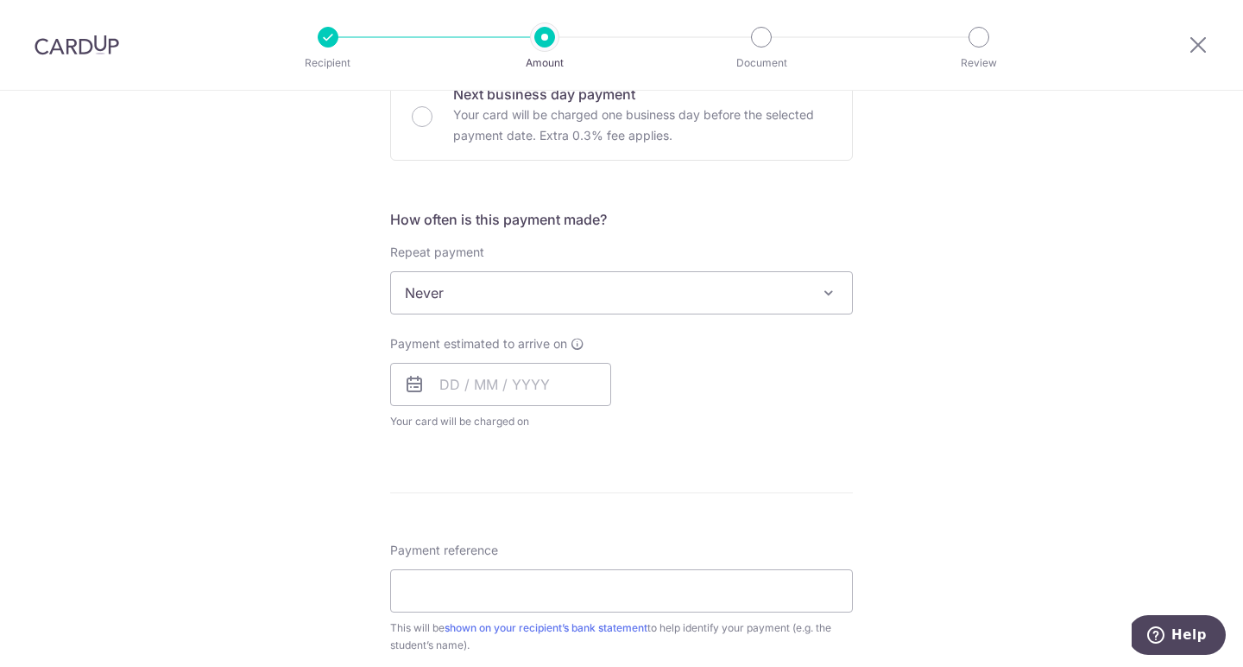
scroll to position [564, 0]
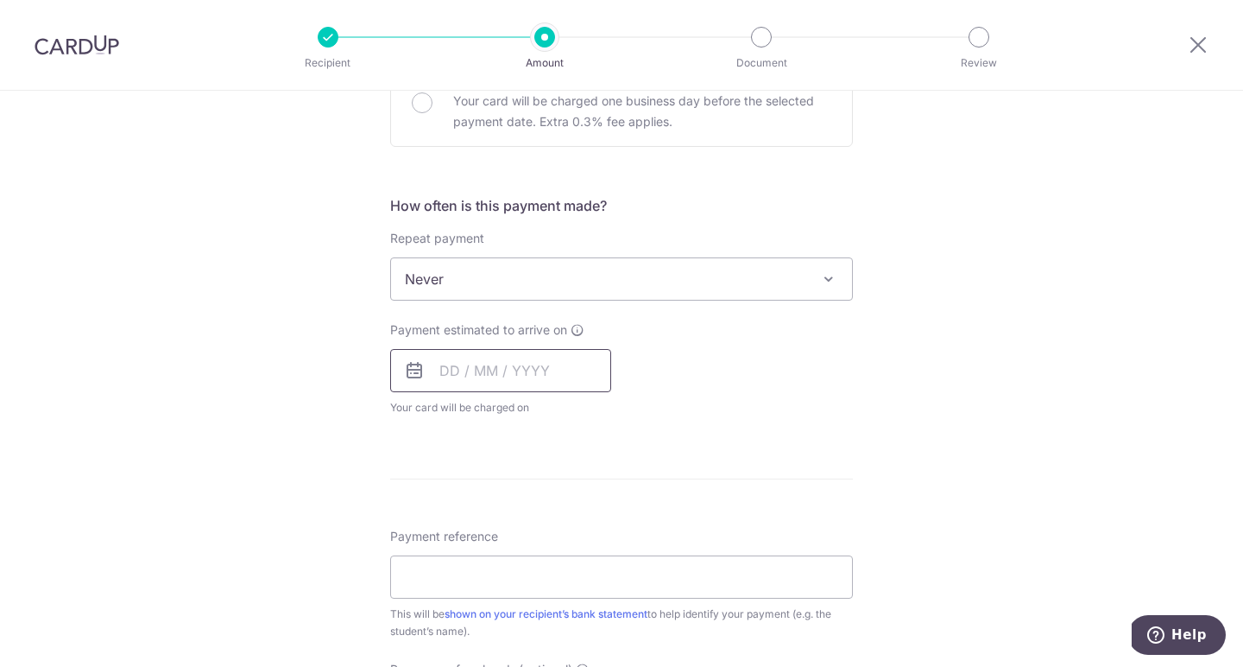
click at [516, 375] on input "text" at bounding box center [500, 370] width 221 height 43
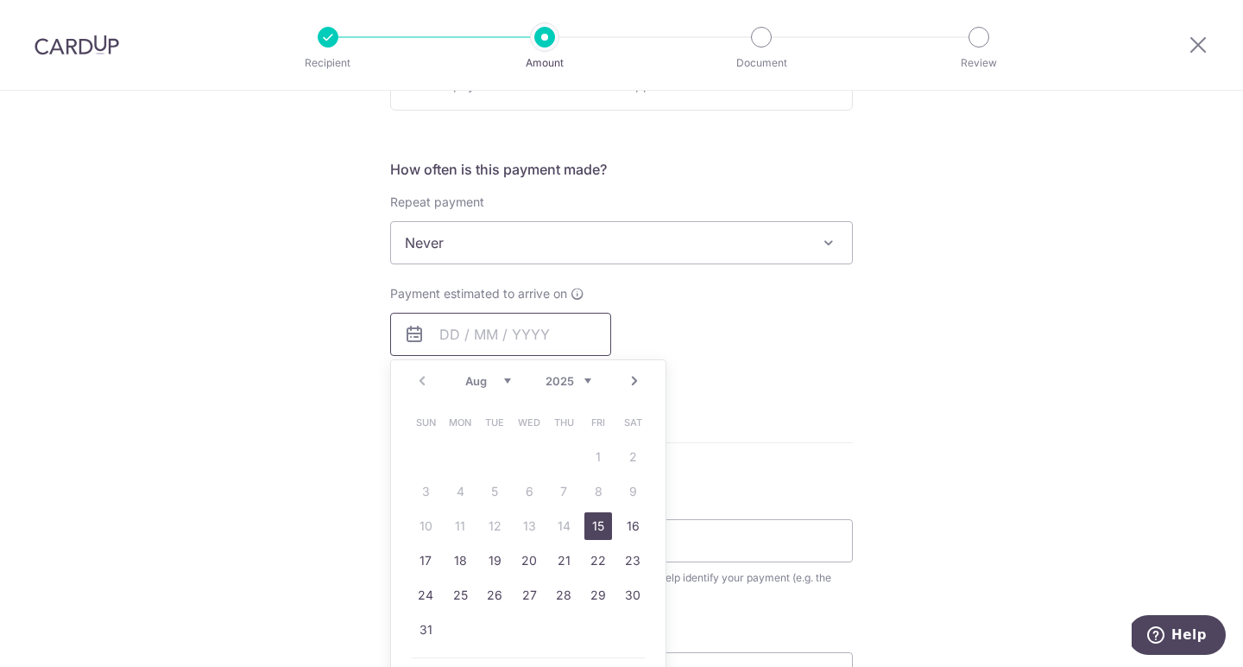
scroll to position [605, 0]
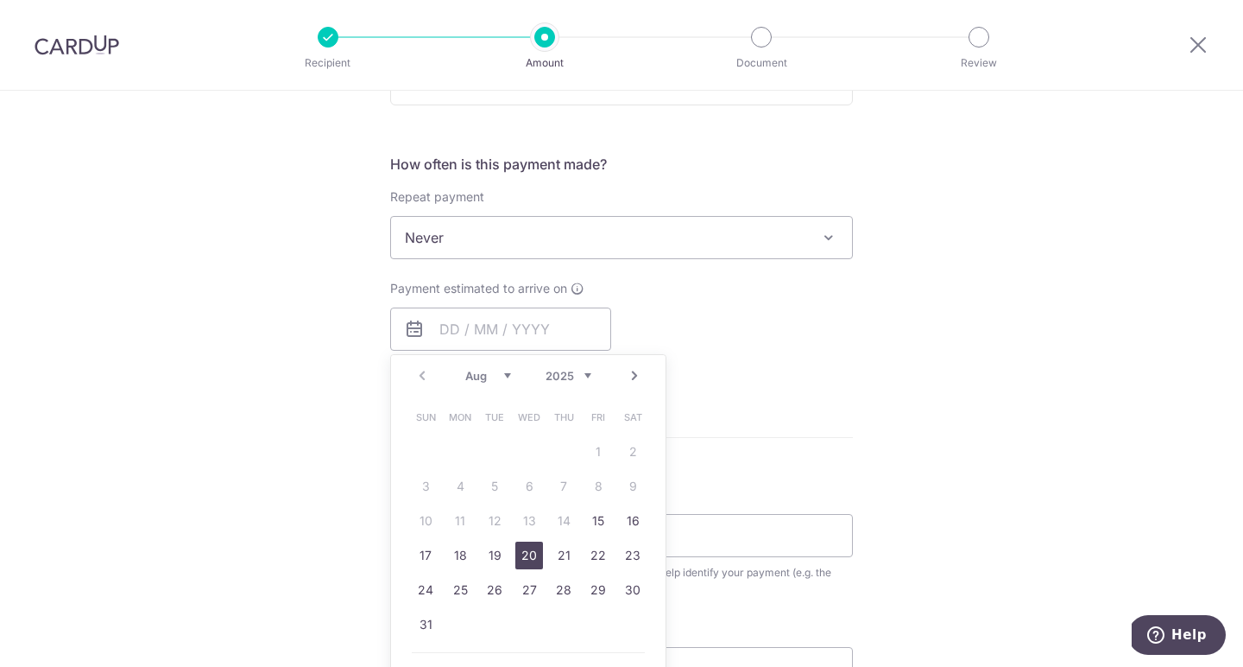
click at [523, 557] on link "20" at bounding box center [530, 555] width 28 height 28
type input "[DATE]"
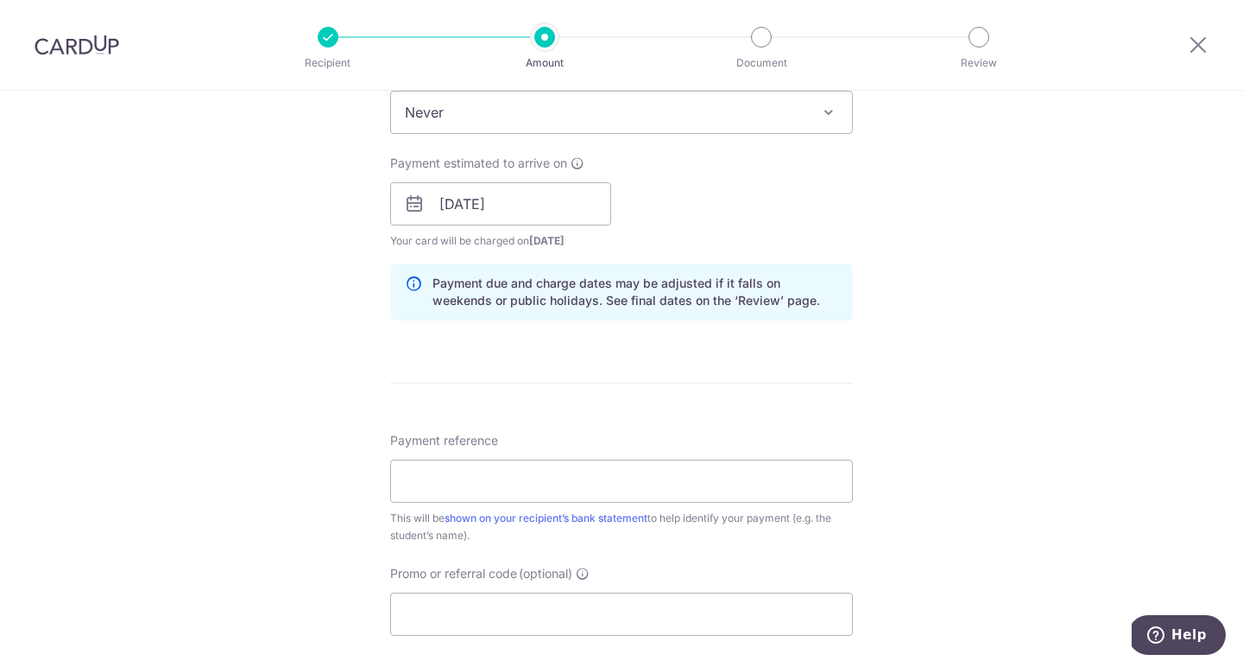
scroll to position [780, 0]
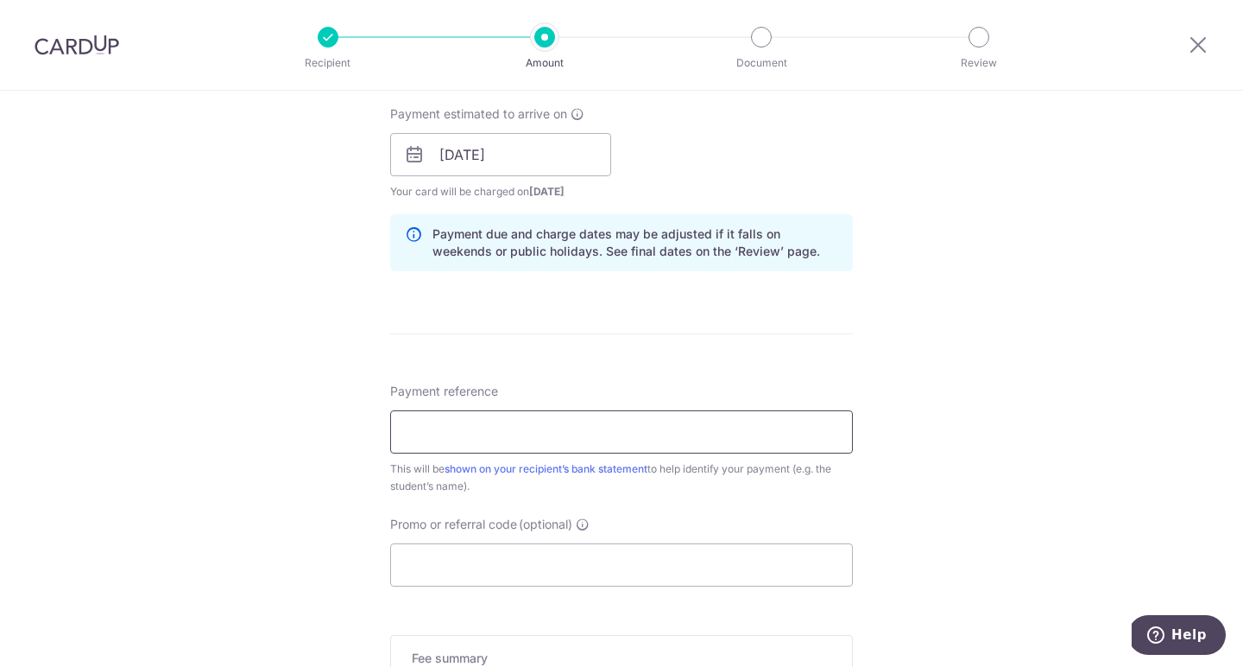
click at [515, 433] on input "Payment reference" at bounding box center [621, 431] width 463 height 43
click at [656, 438] on input "EHB-TAN Joseph-SG-016-IN25-0406" at bounding box center [621, 431] width 463 height 43
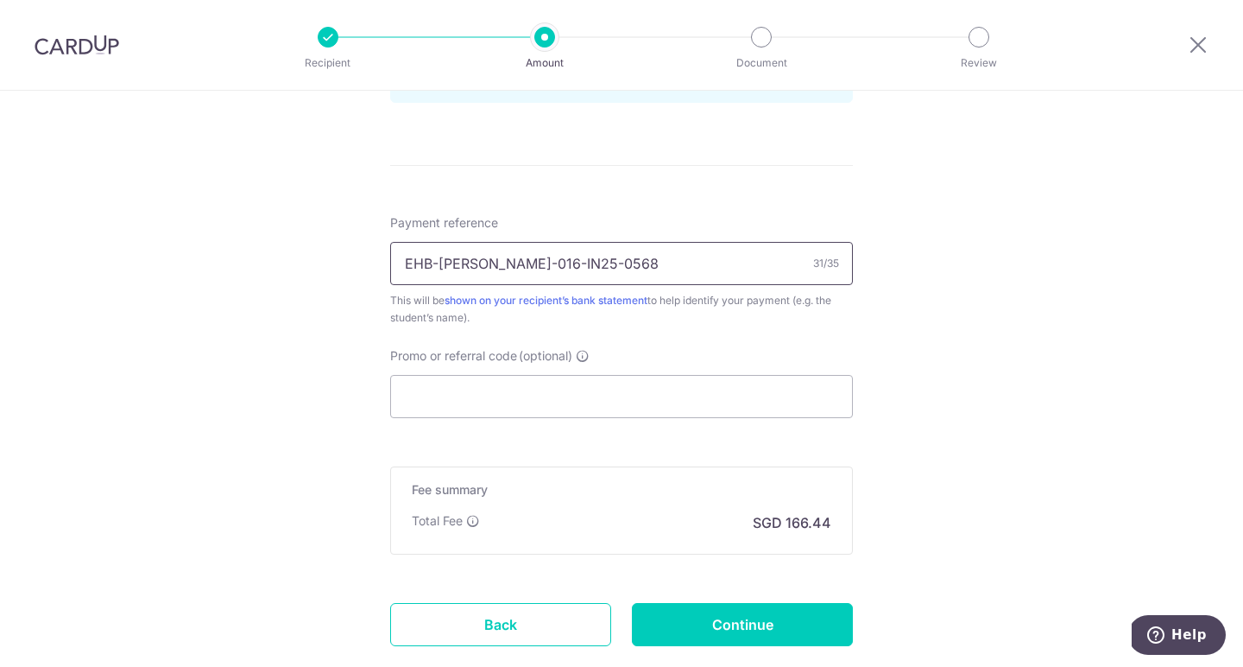
scroll to position [959, 0]
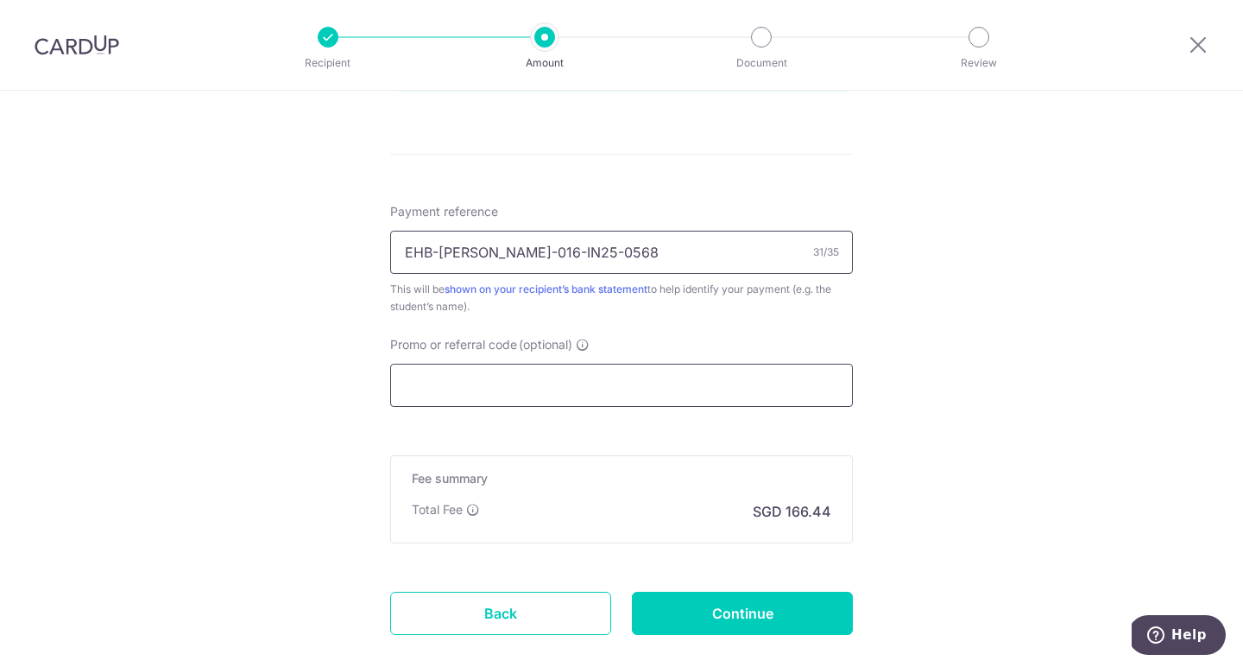
type input "EHB-[PERSON_NAME]-016-IN25-0568"
click at [671, 399] on input "Promo or referral code (optional)" at bounding box center [621, 385] width 463 height 43
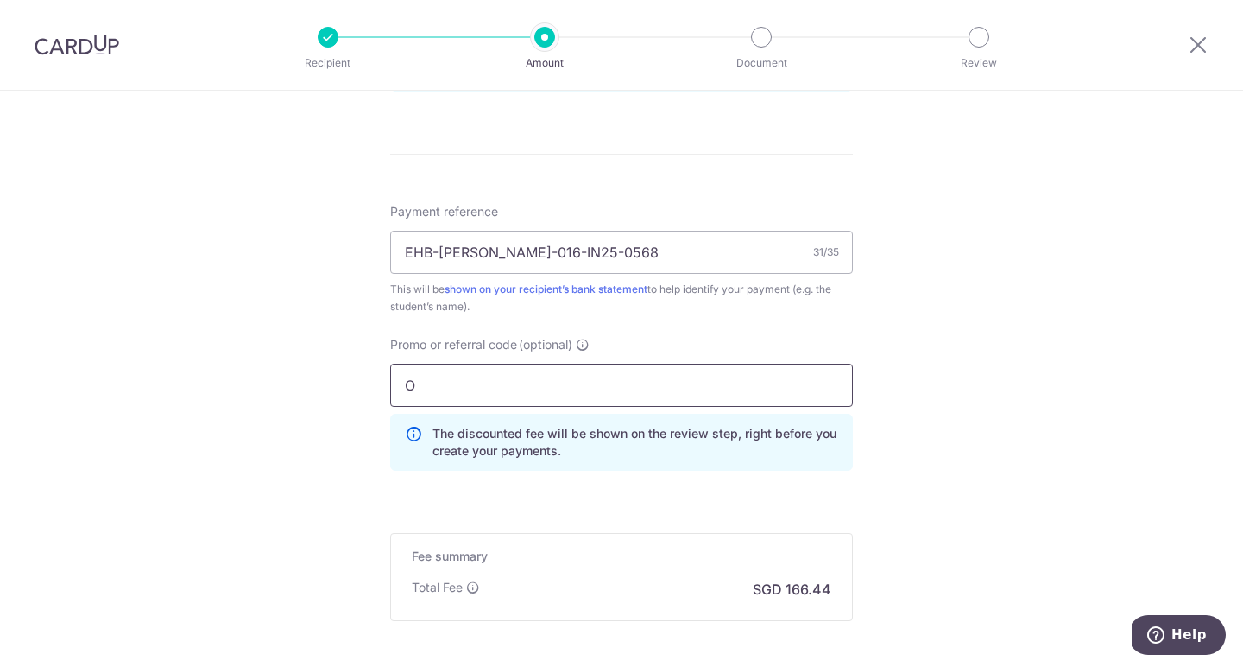
type input "OCBC195"
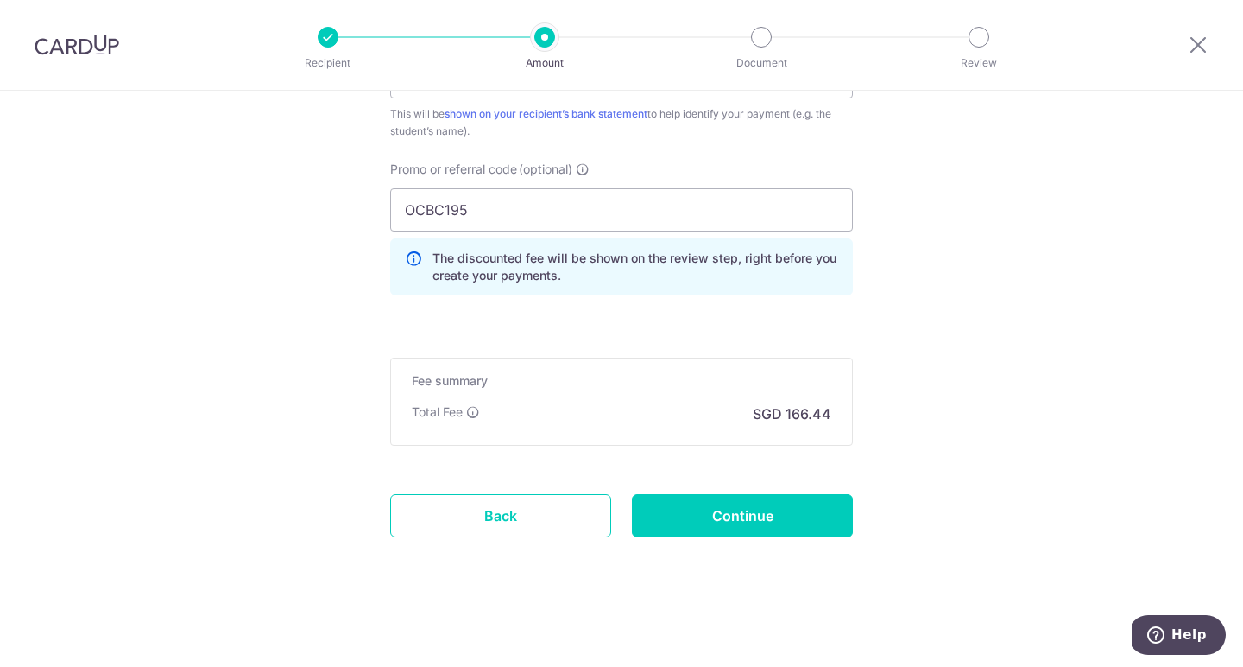
scroll to position [1135, 0]
click at [693, 514] on input "Continue" at bounding box center [742, 515] width 221 height 43
type input "Create Schedule"
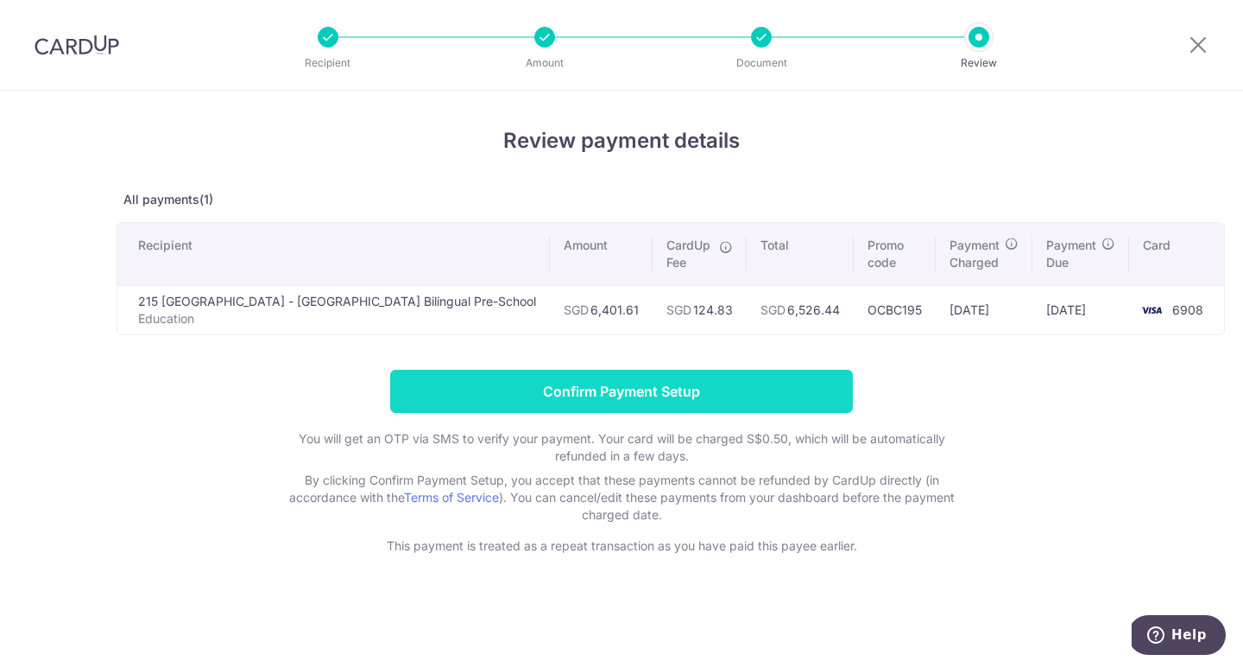
click at [644, 389] on input "Confirm Payment Setup" at bounding box center [621, 391] width 463 height 43
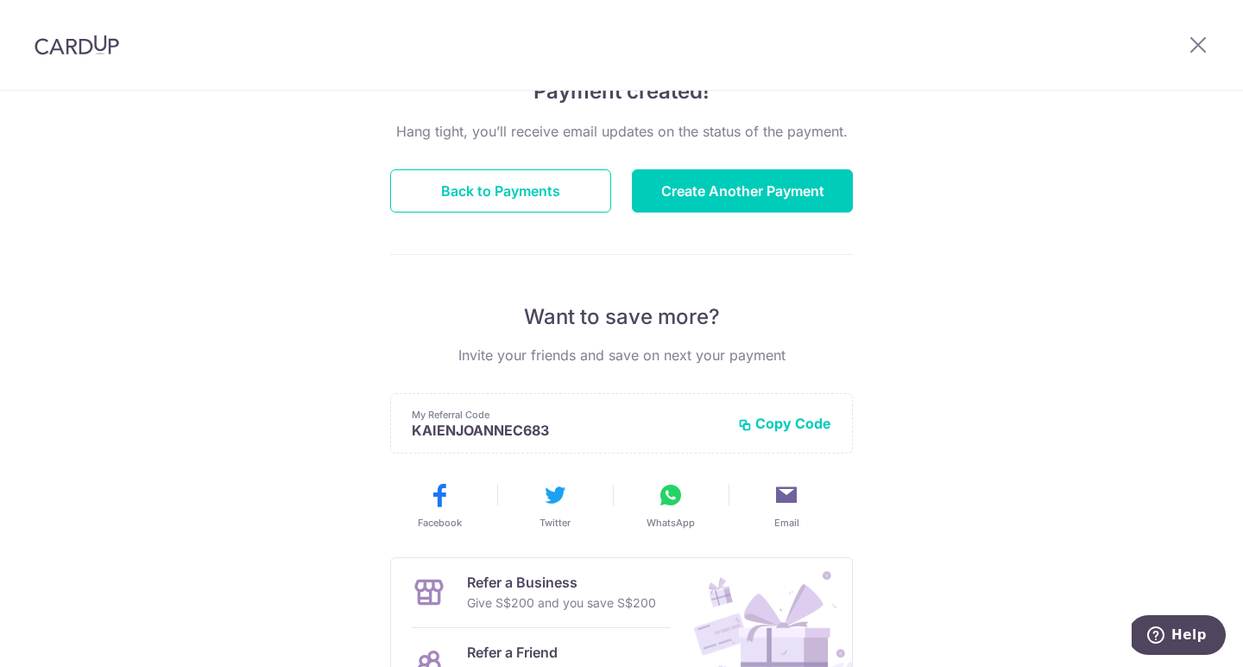
scroll to position [174, 0]
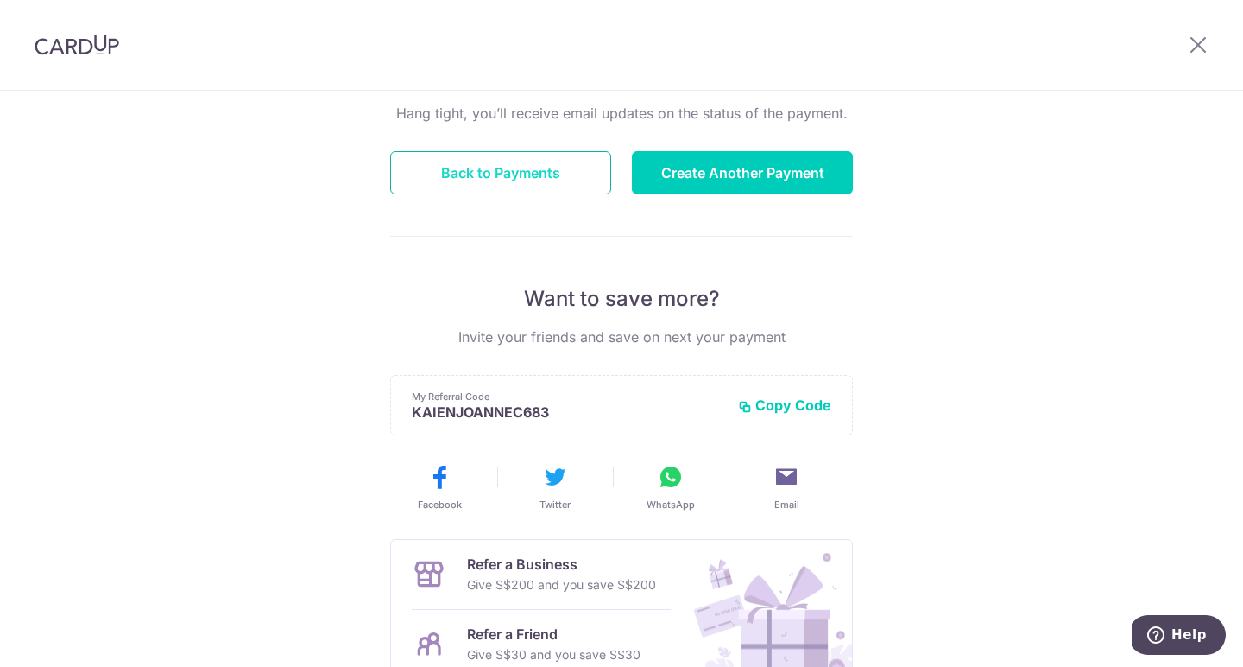
click at [534, 174] on button "Back to Payments" at bounding box center [500, 172] width 221 height 43
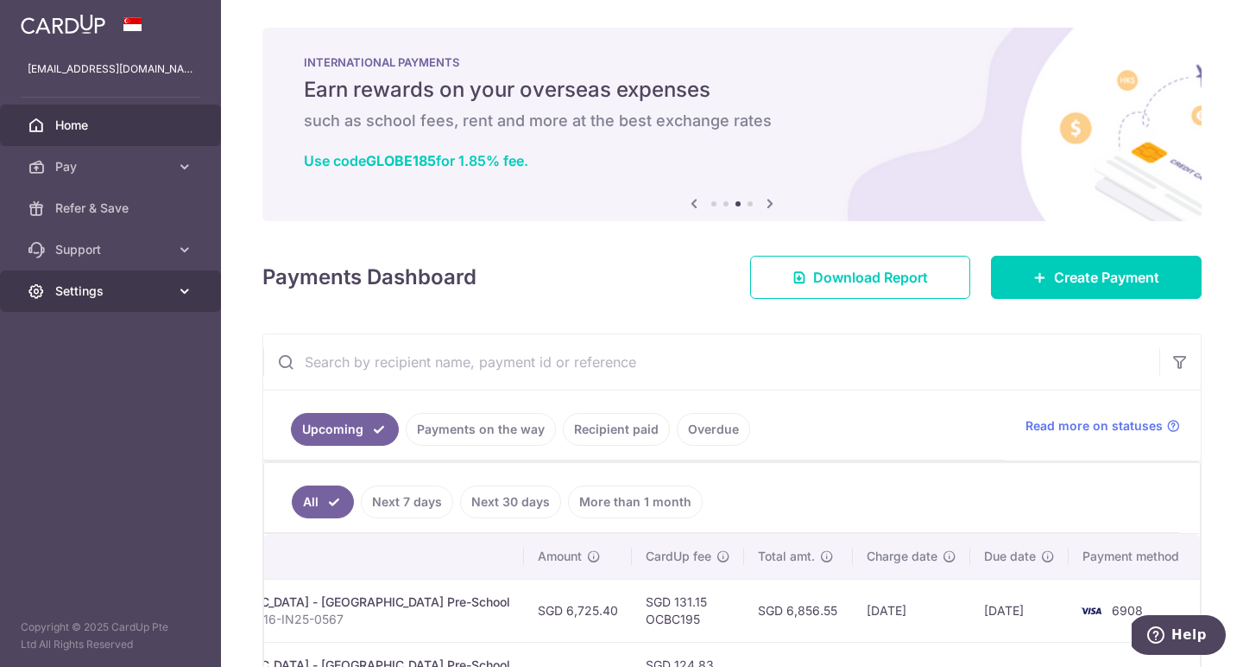
click at [97, 294] on span "Settings" at bounding box center [112, 290] width 114 height 17
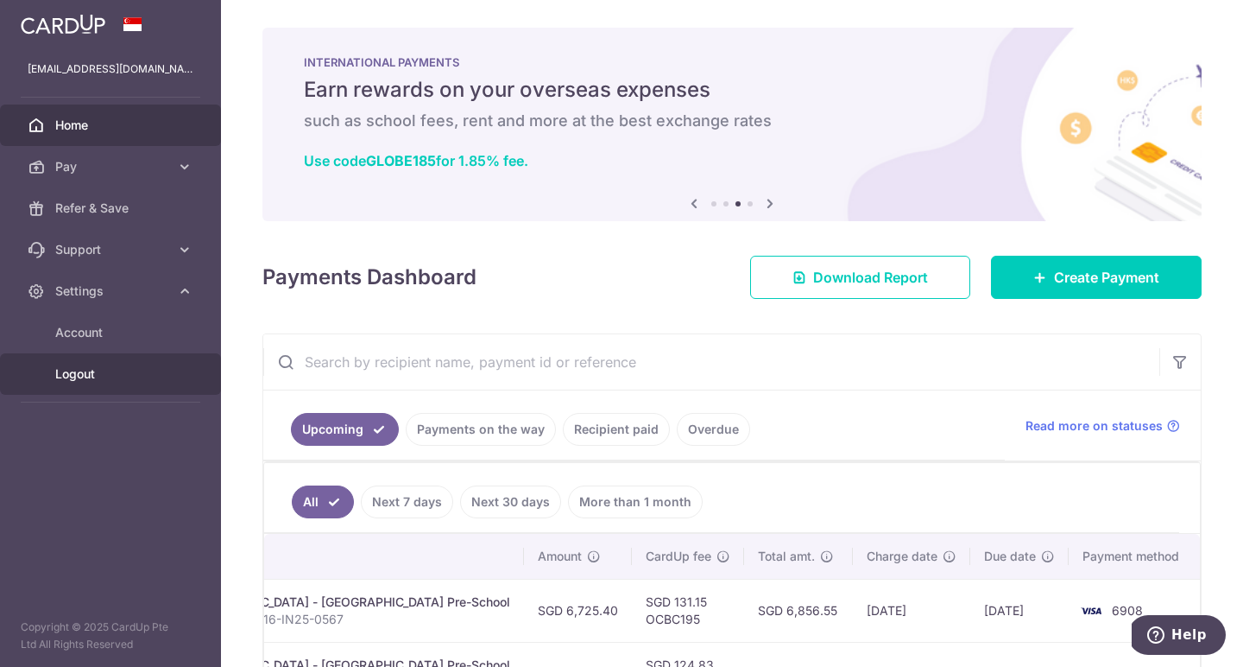
click at [94, 377] on span "Logout" at bounding box center [112, 373] width 114 height 17
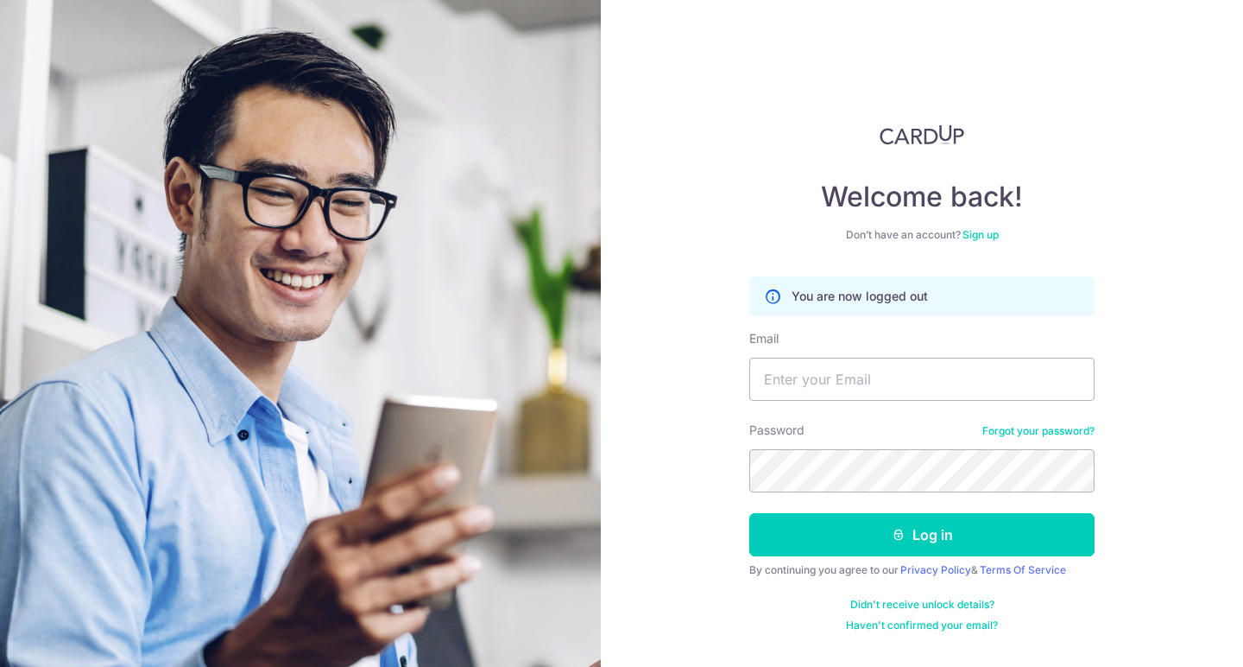
click at [1104, 183] on div "Welcome back! Don’t have an account? Sign up You are now logged out Email Passw…" at bounding box center [922, 333] width 642 height 667
